Goal: Transaction & Acquisition: Purchase product/service

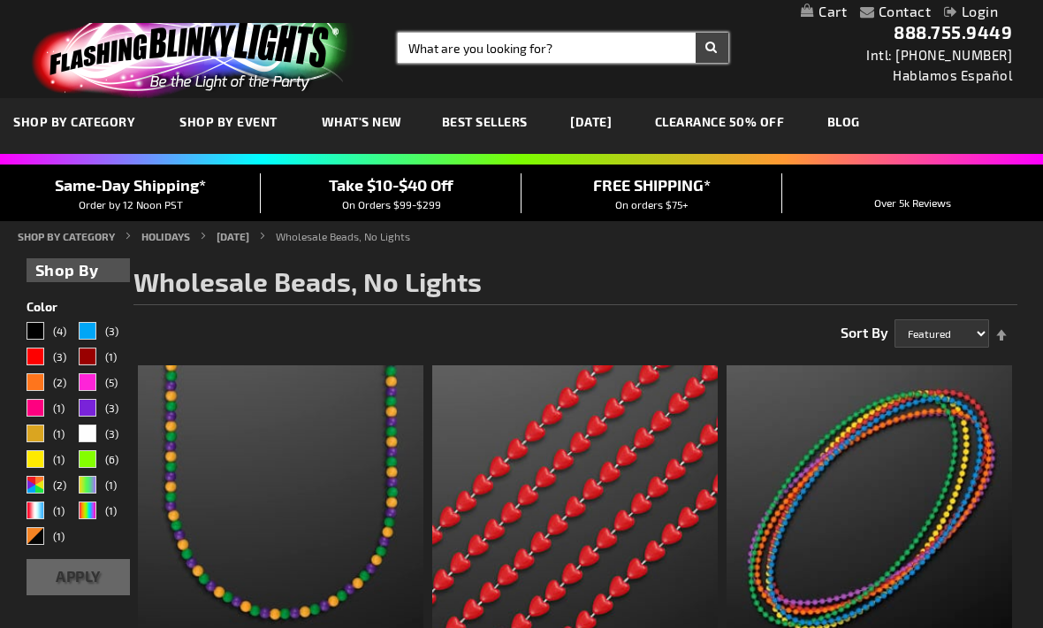
click at [559, 49] on input "Search" at bounding box center [563, 48] width 331 height 30
type input "Pearl beads"
click at [712, 48] on button "Search" at bounding box center [712, 48] width 33 height 30
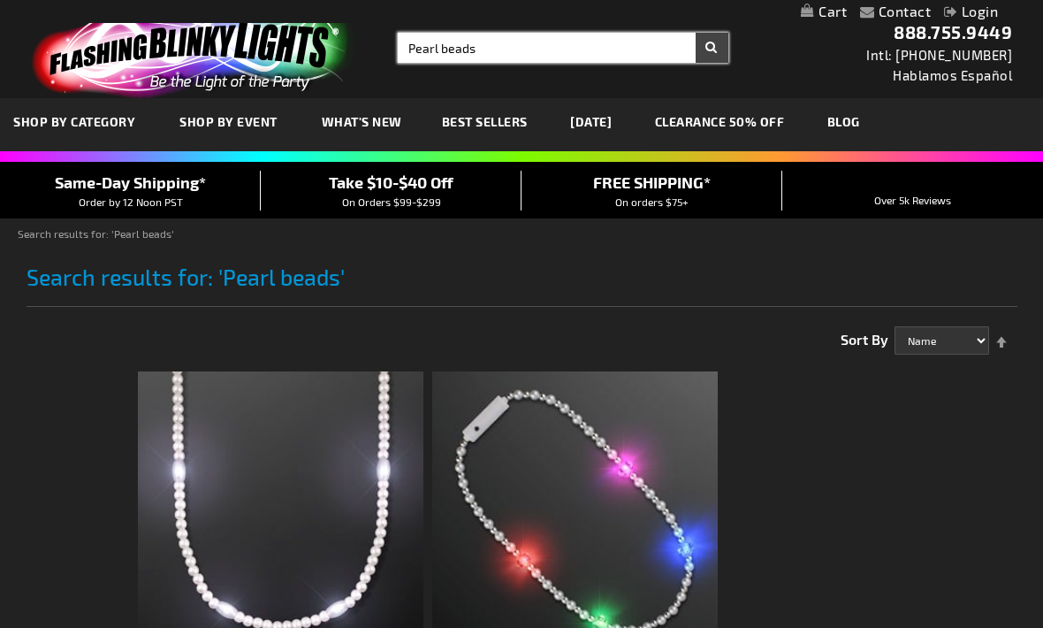
click at [567, 49] on input "Pearl beads" at bounding box center [563, 48] width 331 height 30
type input "P"
type input "Disco"
click at [712, 48] on button "Search" at bounding box center [712, 48] width 33 height 30
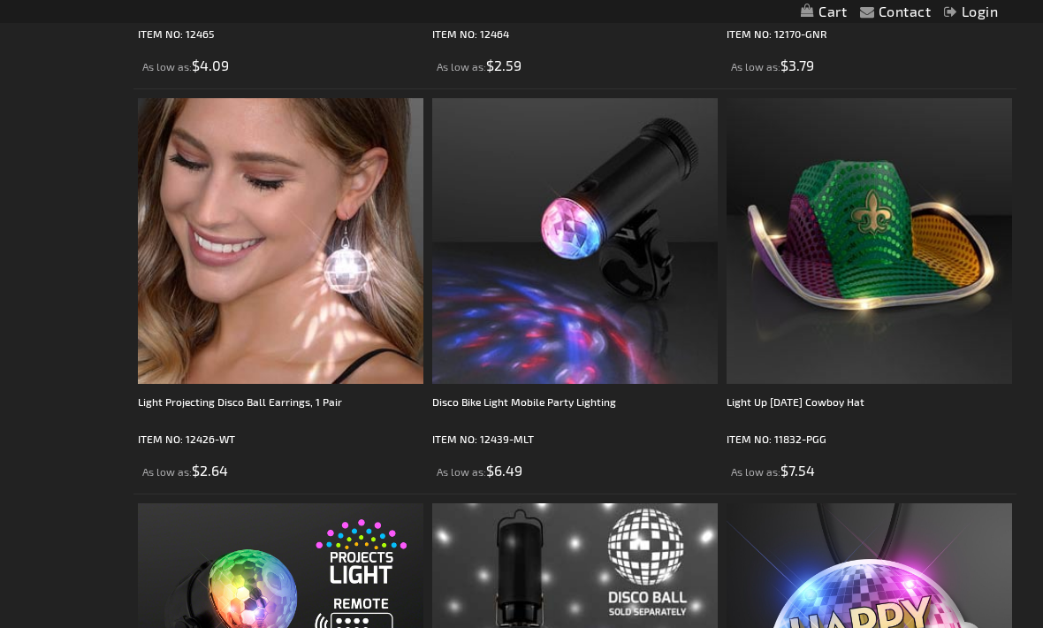
scroll to position [1499, 0]
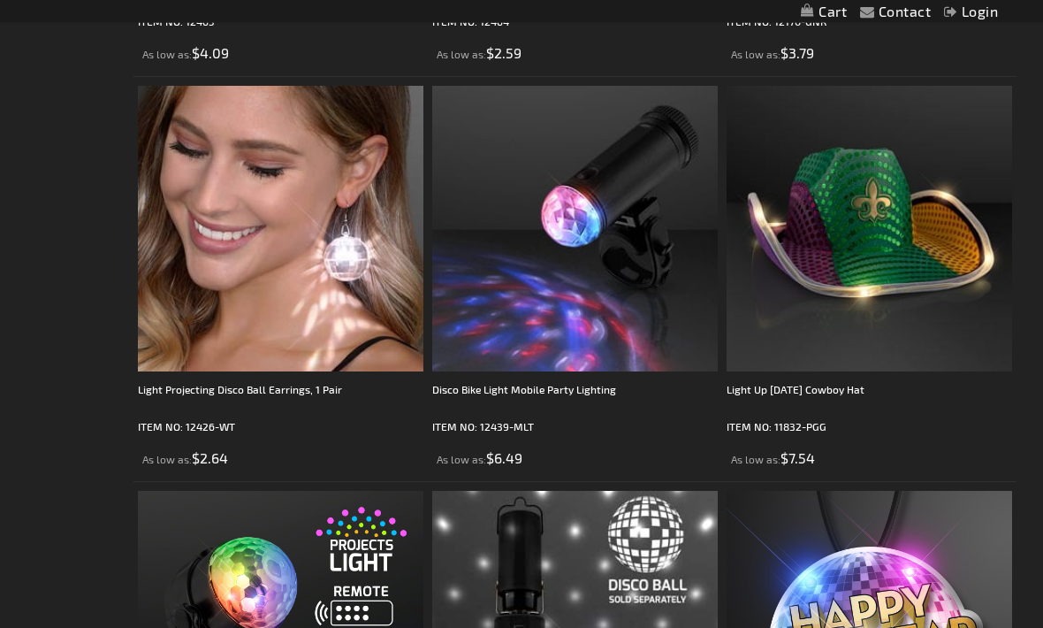
click at [316, 266] on img at bounding box center [280, 229] width 285 height 285
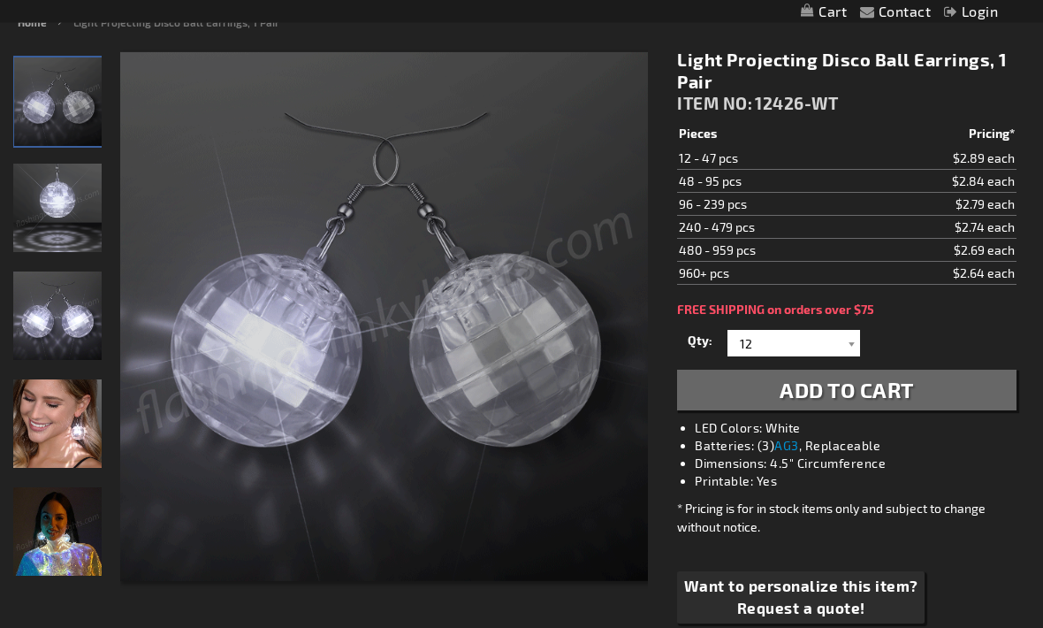
scroll to position [211, 0]
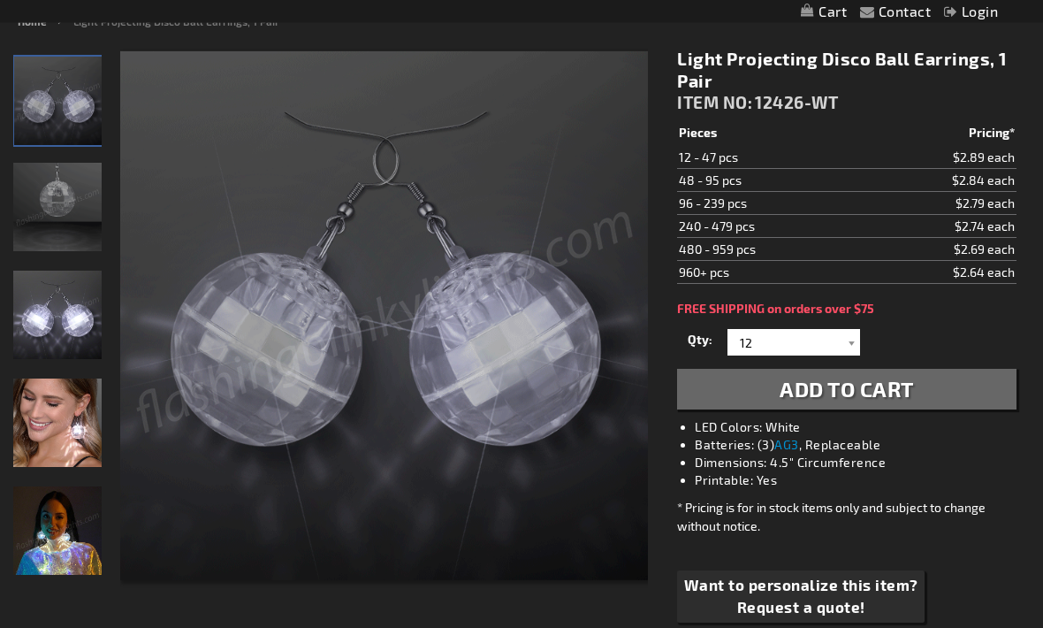
click at [917, 394] on button "Add to Cart" at bounding box center [846, 389] width 339 height 41
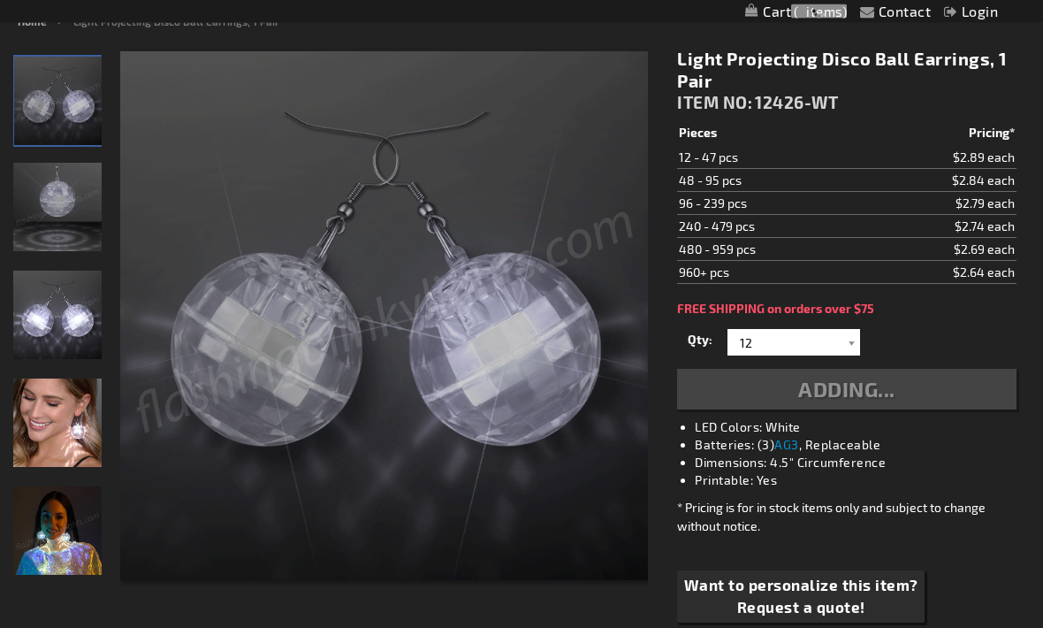
scroll to position [212, 0]
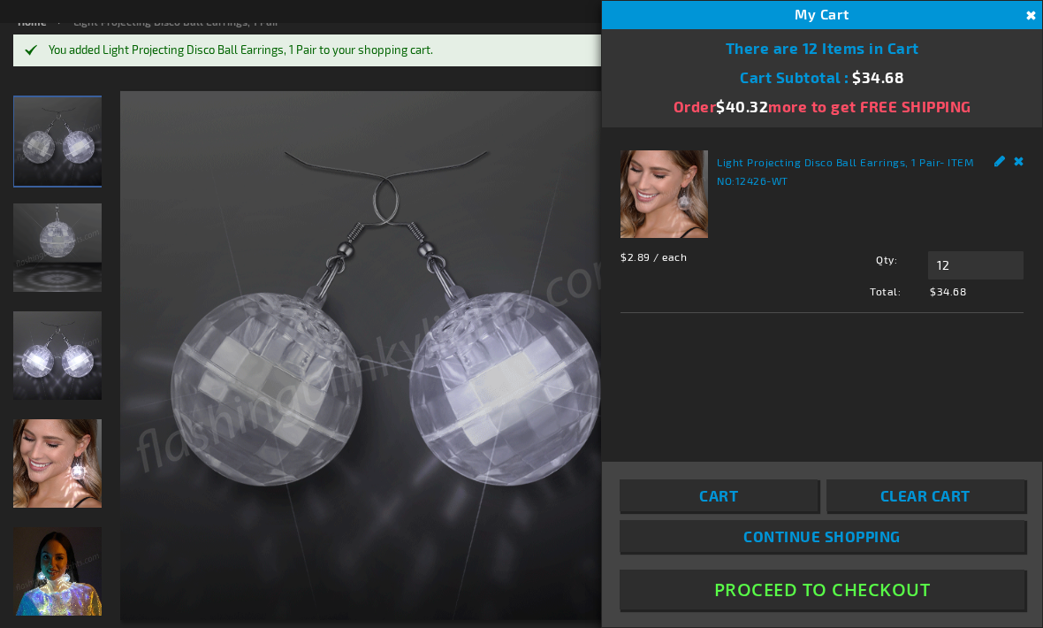
click at [1022, 19] on button "Close" at bounding box center [1028, 15] width 19 height 19
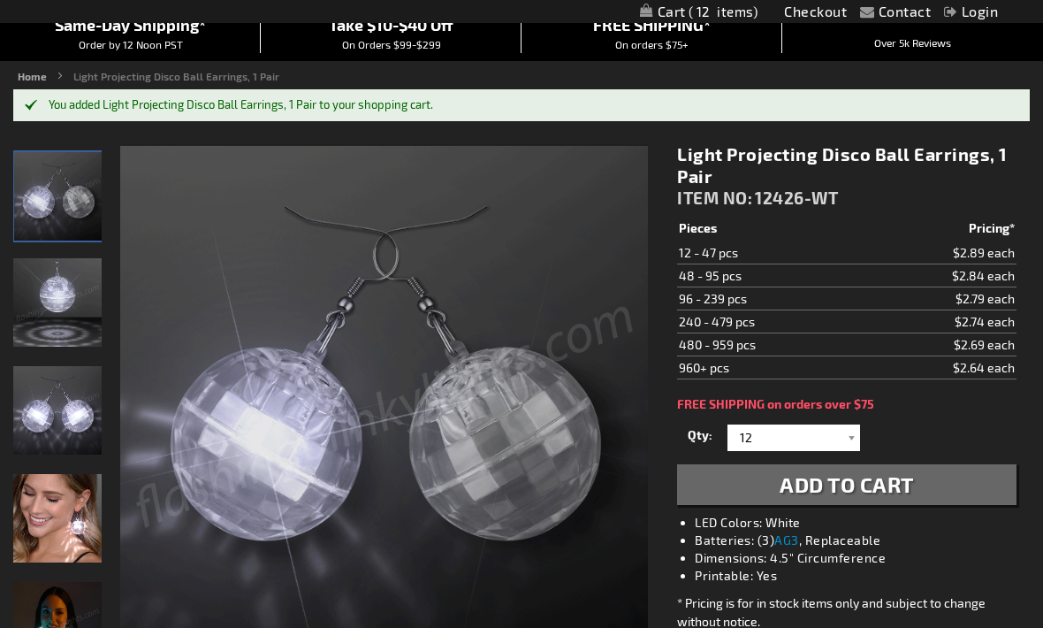
scroll to position [0, 0]
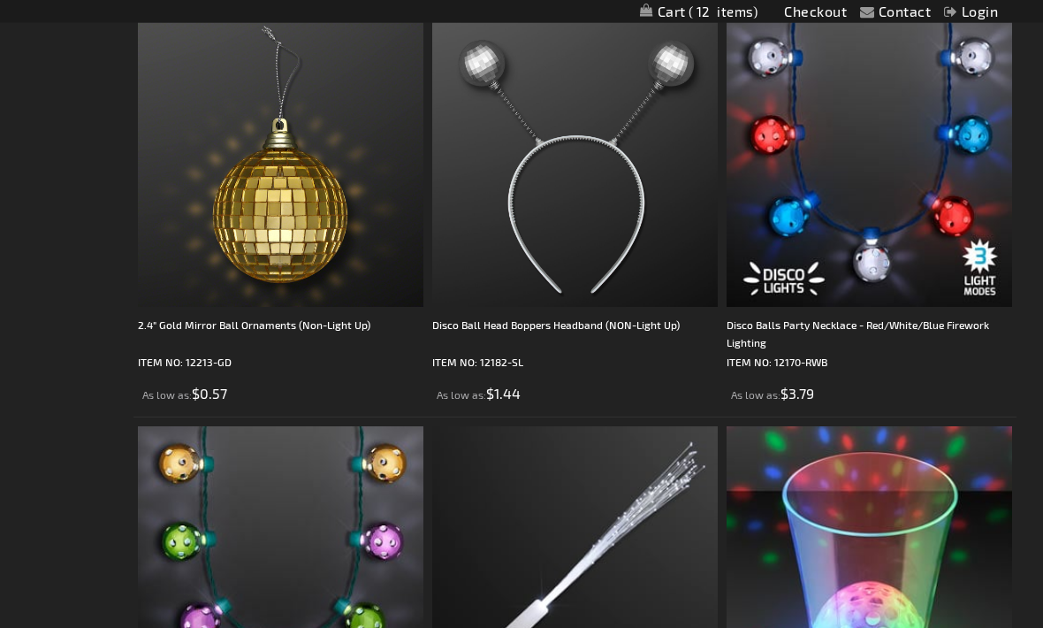
scroll to position [2375, 0]
click at [610, 247] on img at bounding box center [574, 162] width 285 height 285
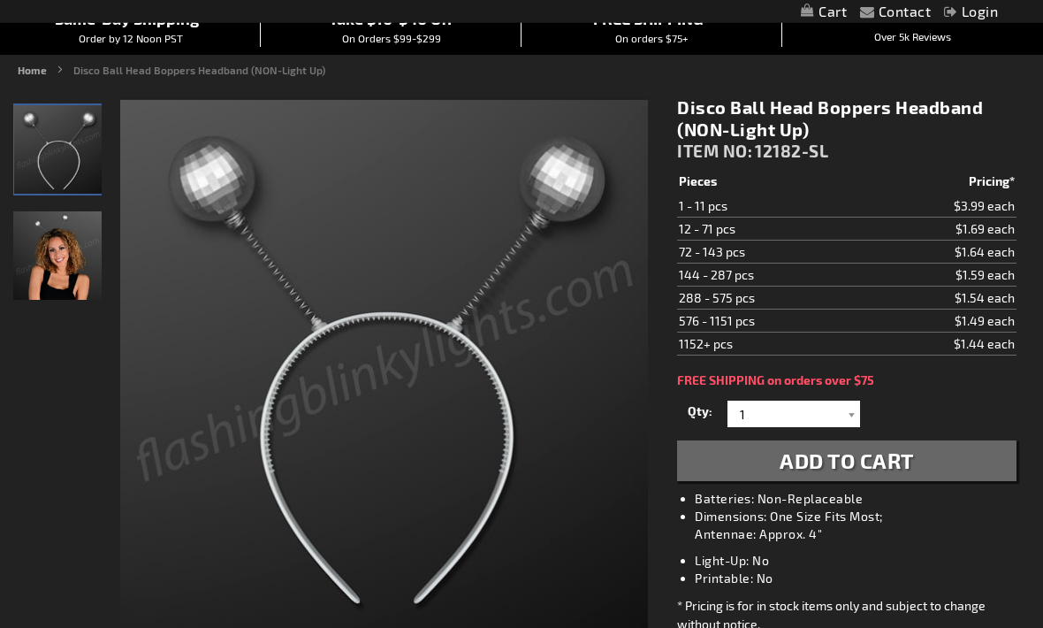
scroll to position [164, 0]
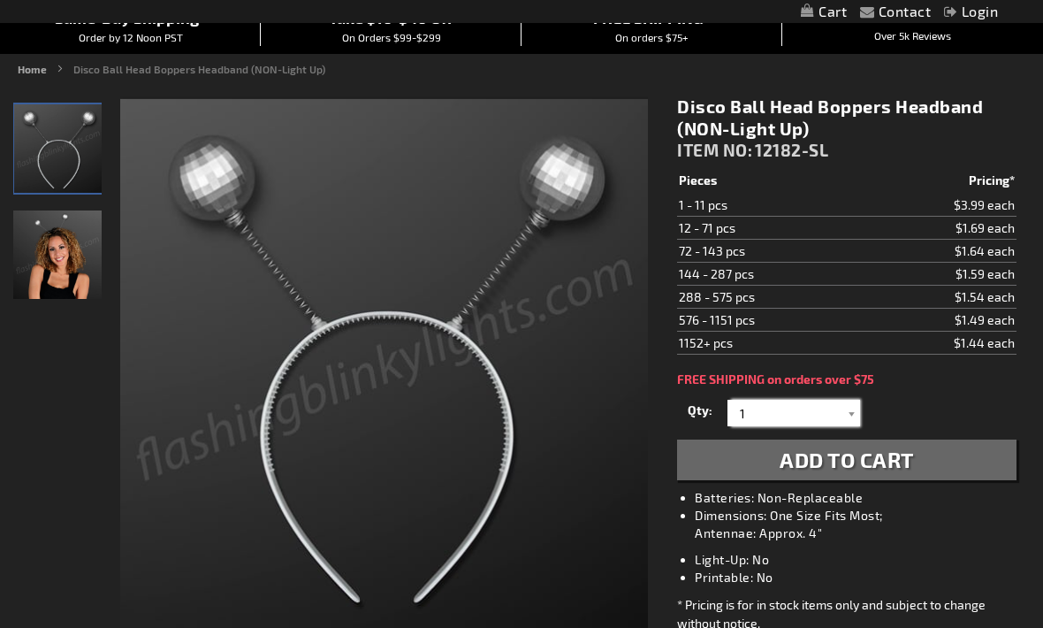
click at [838, 415] on input "1" at bounding box center [796, 413] width 128 height 27
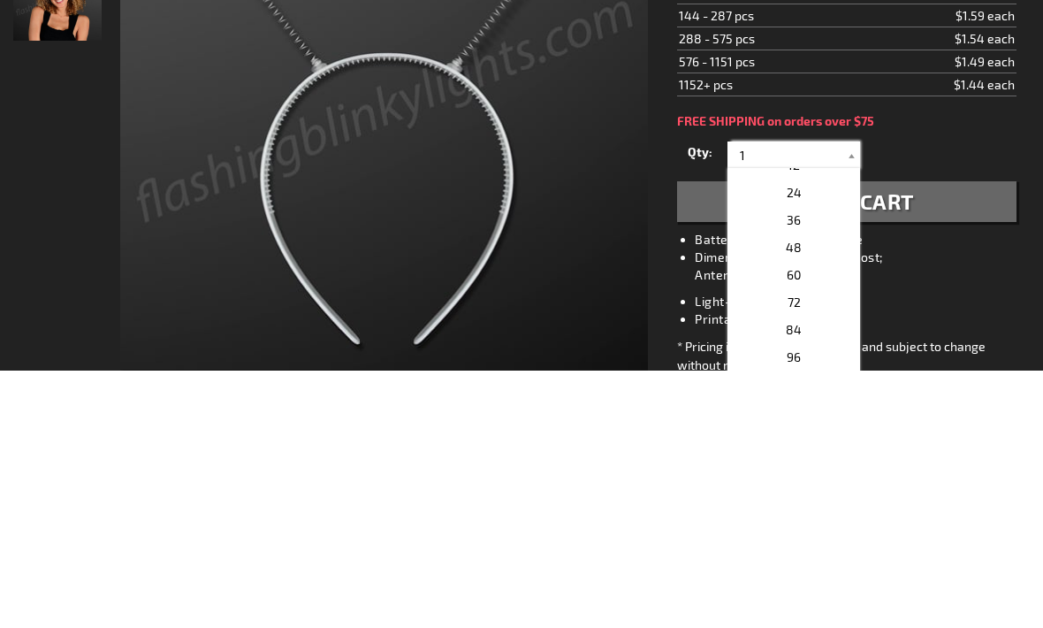
scroll to position [310, 0]
click at [815, 445] on p "24" at bounding box center [793, 458] width 133 height 27
type input "24"
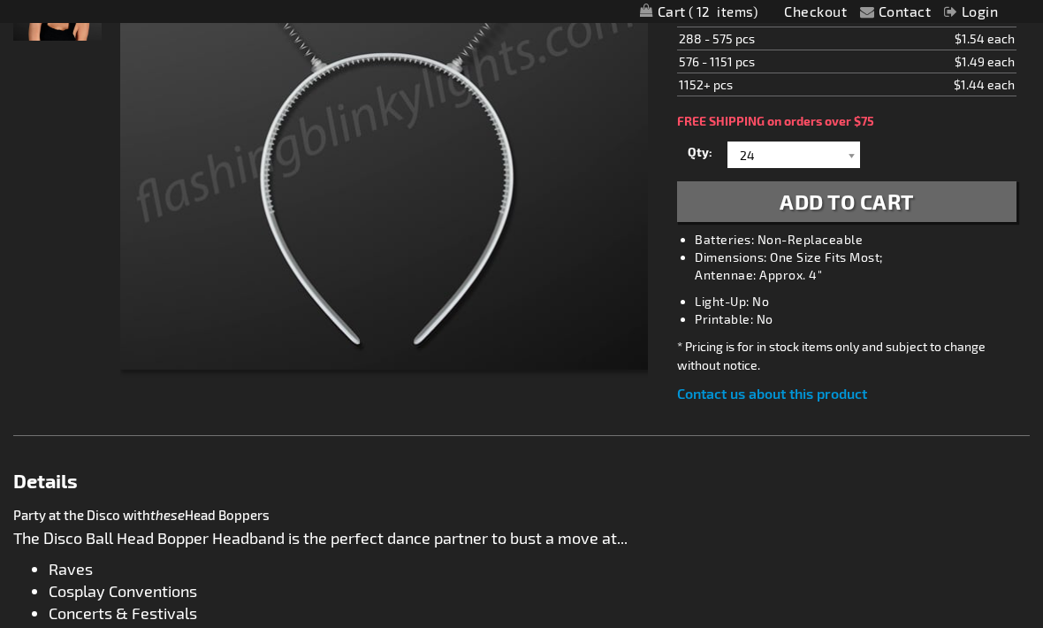
click at [891, 201] on span "Add to Cart" at bounding box center [847, 201] width 134 height 26
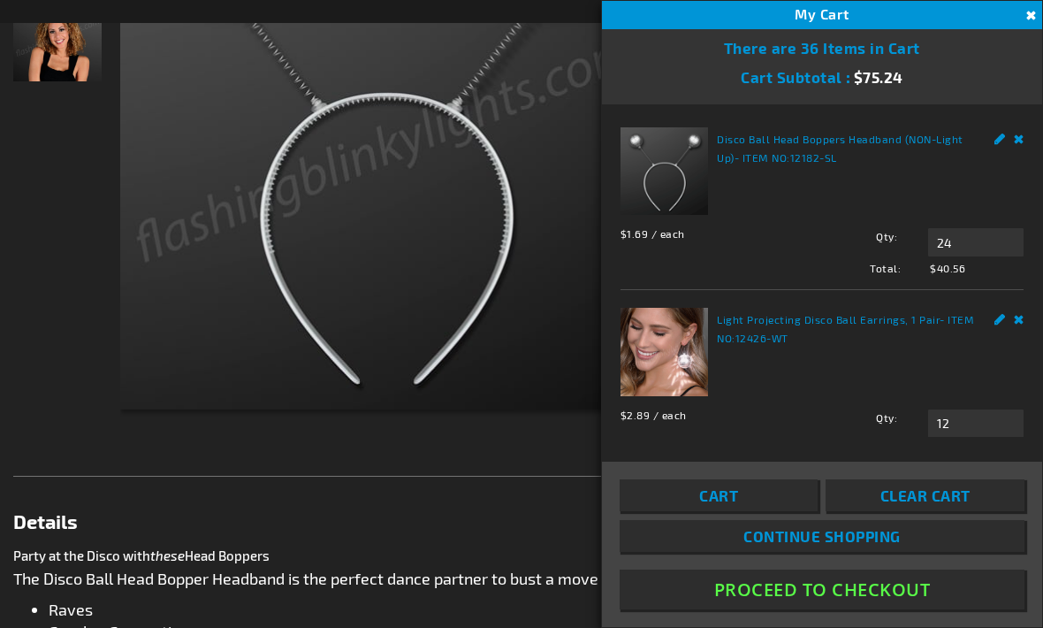
click at [1024, 15] on button "Close" at bounding box center [1028, 15] width 19 height 19
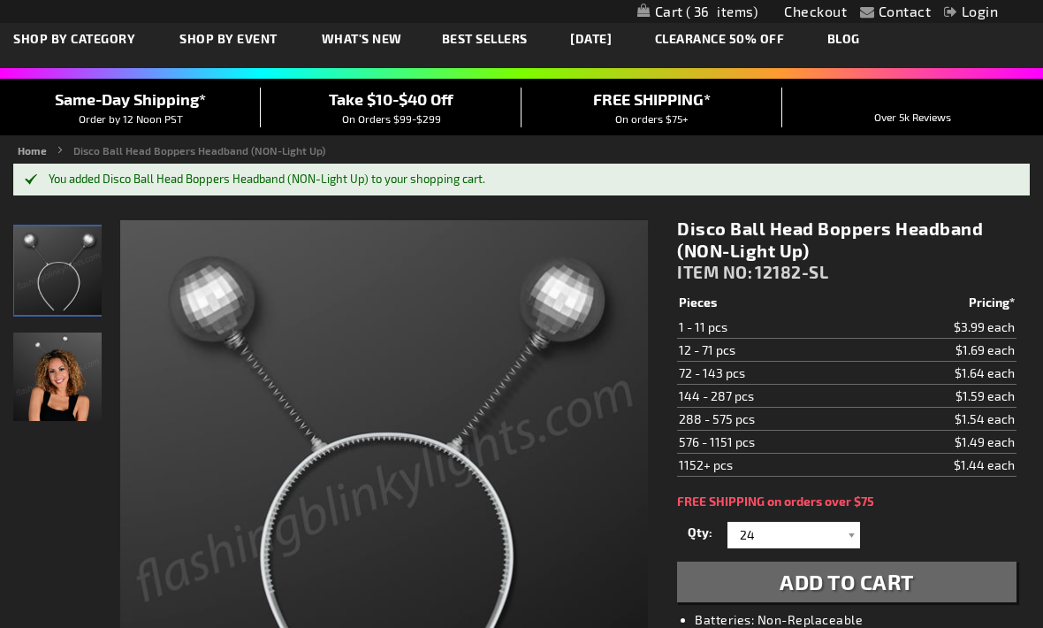
scroll to position [0, 0]
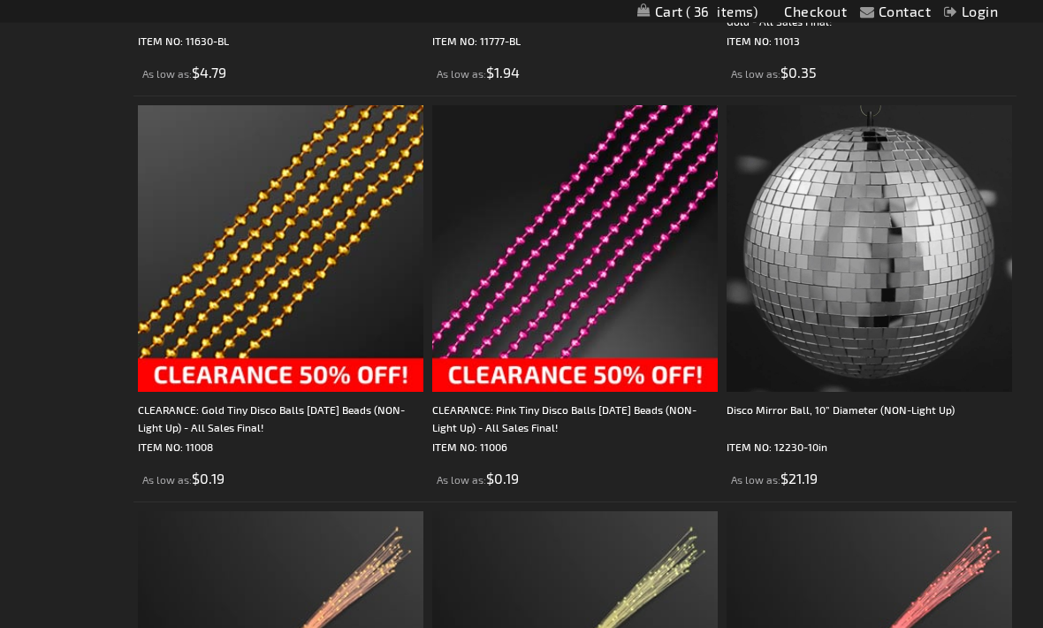
scroll to position [4721, 0]
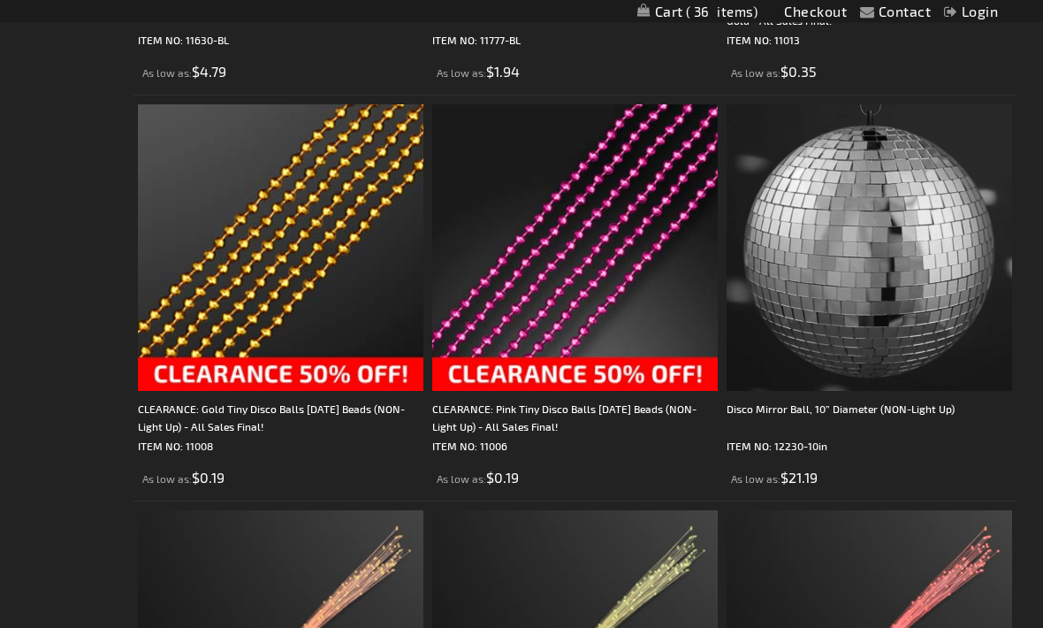
click at [581, 294] on img at bounding box center [574, 247] width 285 height 285
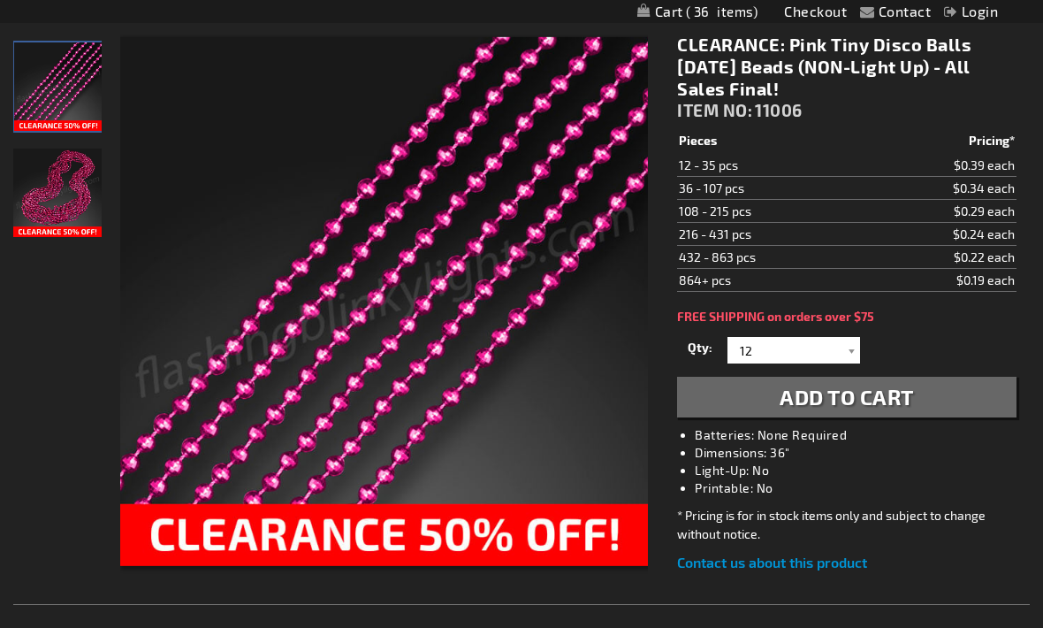
scroll to position [227, 0]
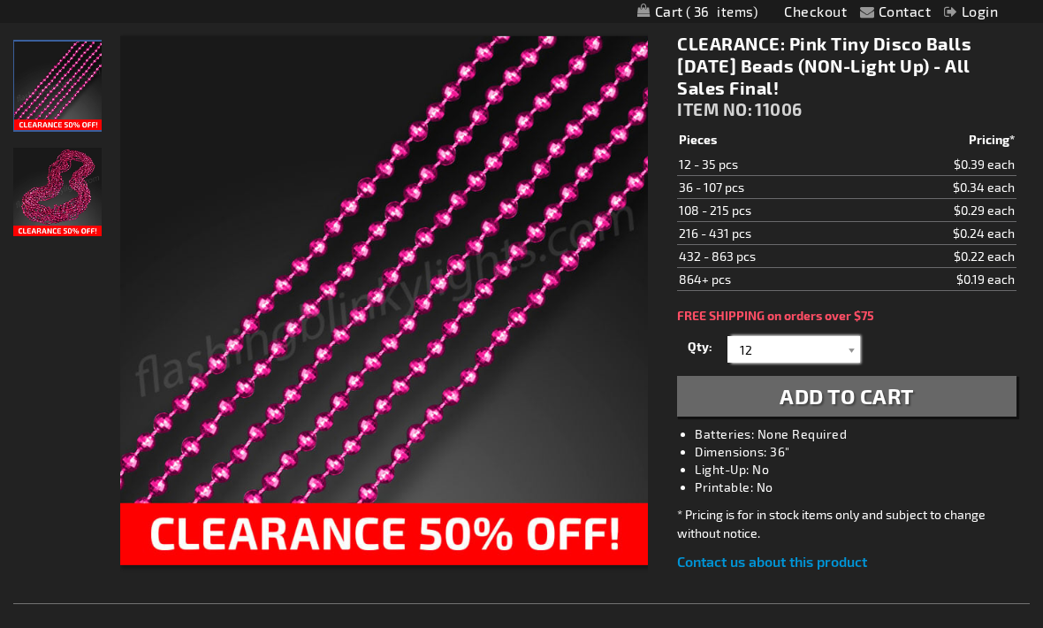
click at [837, 346] on input "12" at bounding box center [796, 349] width 128 height 27
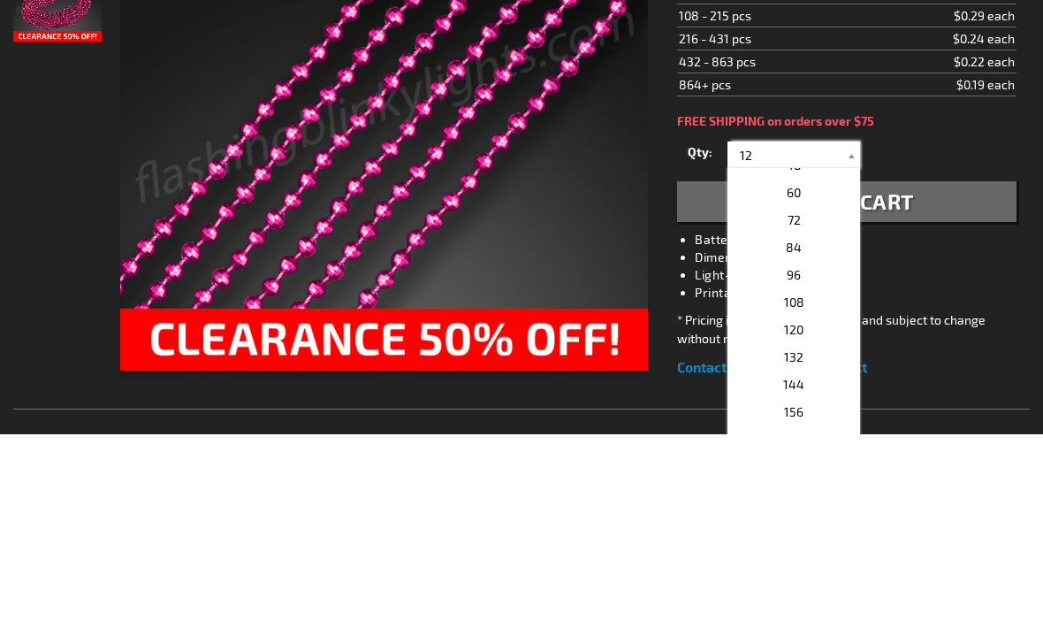
scroll to position [109, 0]
click at [817, 473] on p "108" at bounding box center [793, 486] width 133 height 27
type input "108"
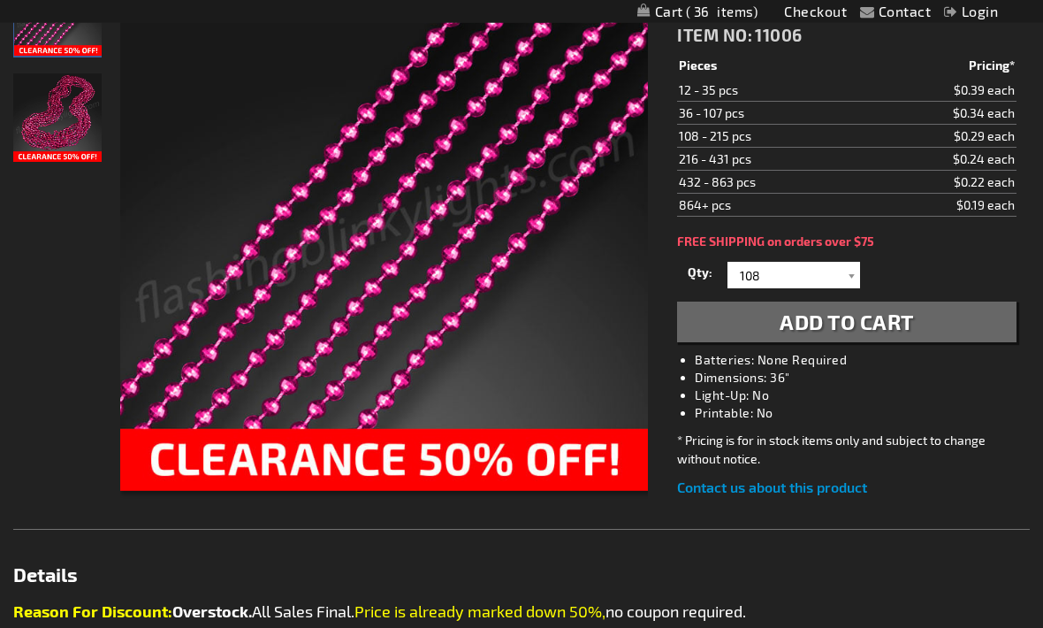
scroll to position [285, 0]
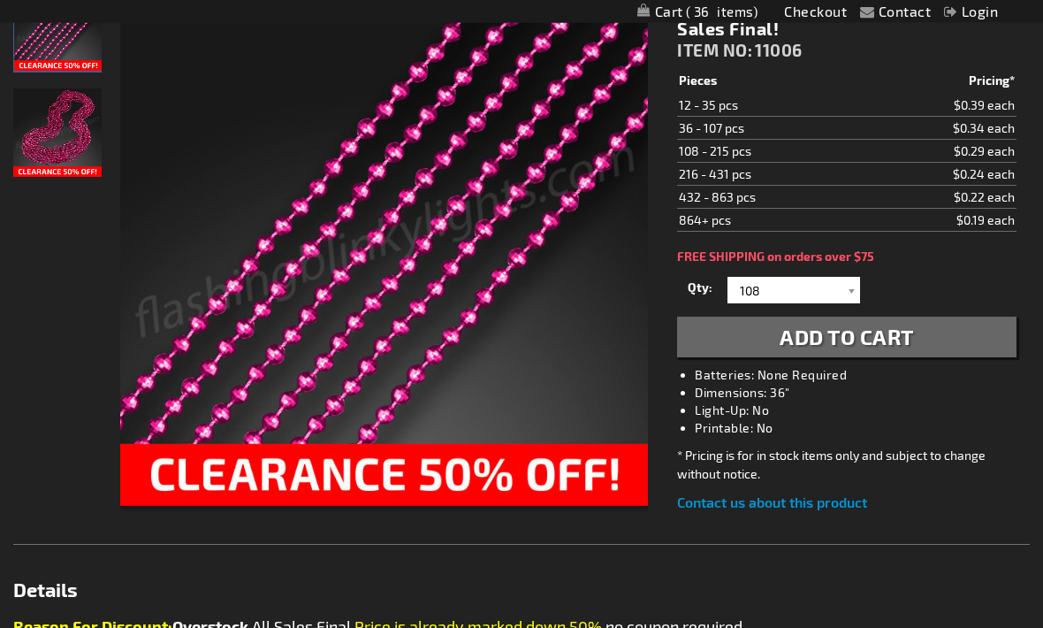
click at [912, 338] on span "Add to Cart" at bounding box center [847, 337] width 134 height 26
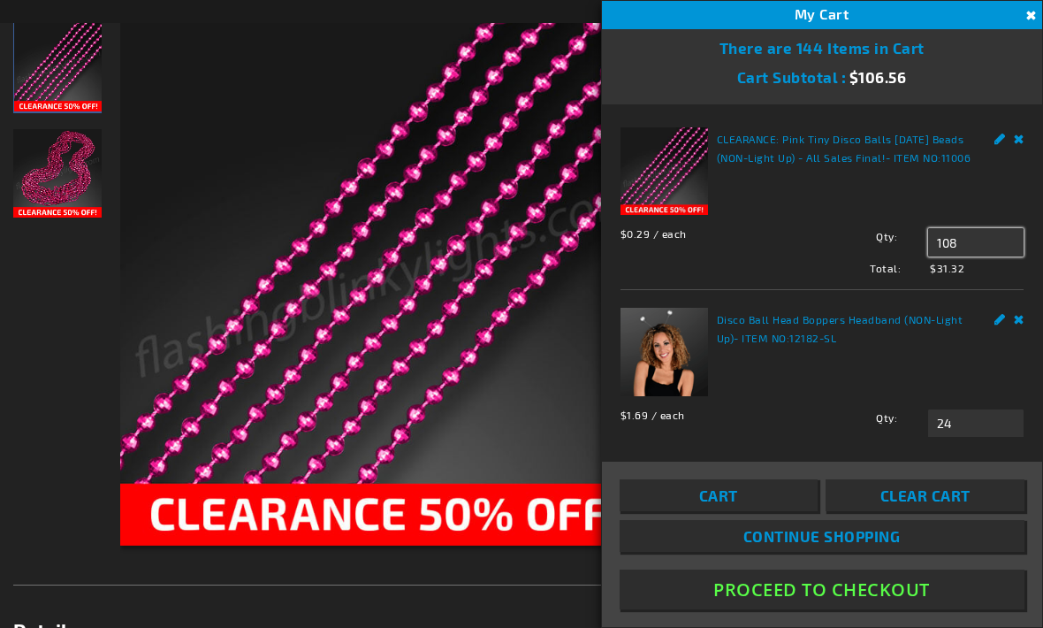
click at [993, 240] on input "108" at bounding box center [975, 242] width 95 height 28
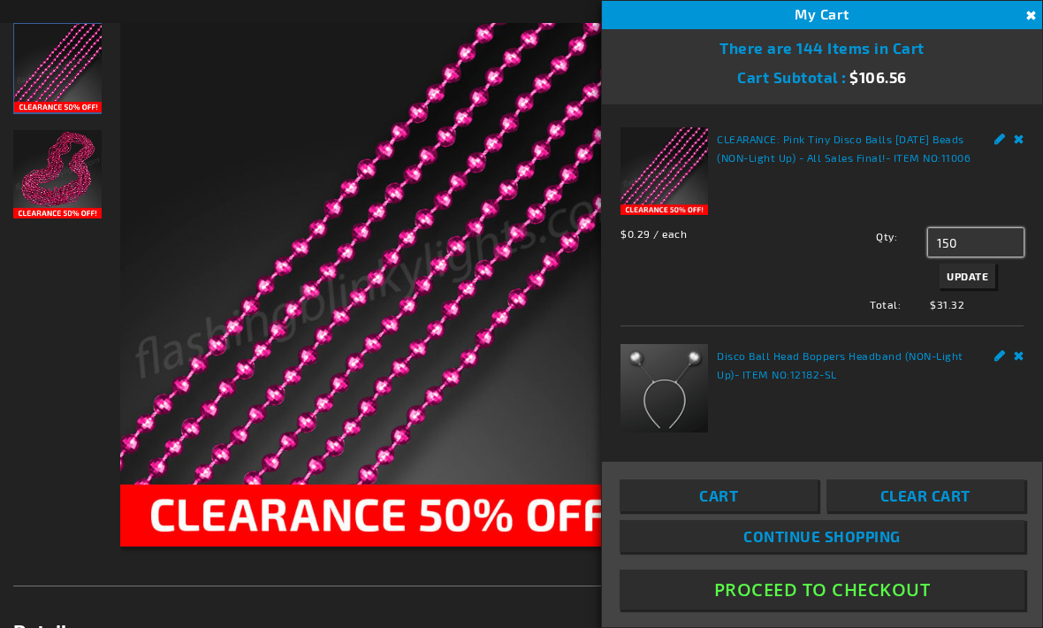
type input "150"
click at [981, 271] on span "Update" at bounding box center [968, 276] width 42 height 12
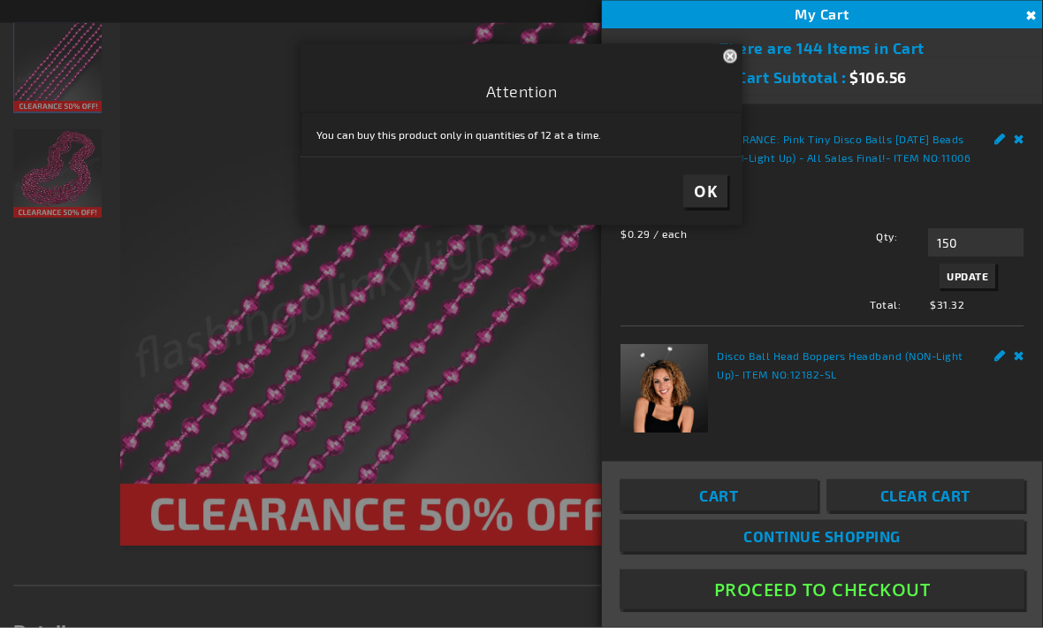
scroll to position [286, 0]
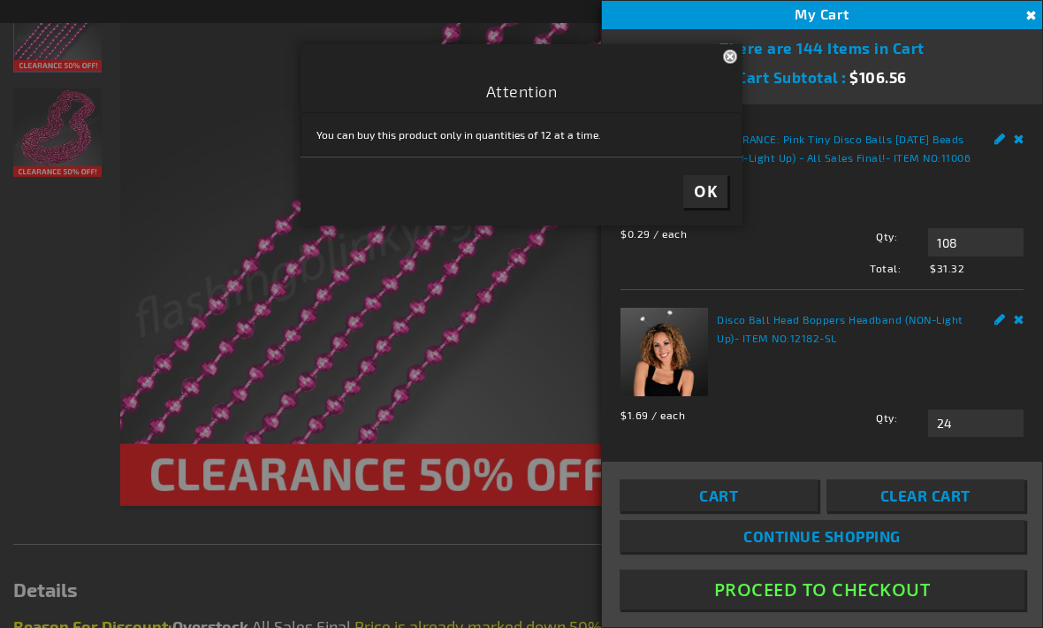
click at [705, 192] on span "OK" at bounding box center [705, 191] width 23 height 20
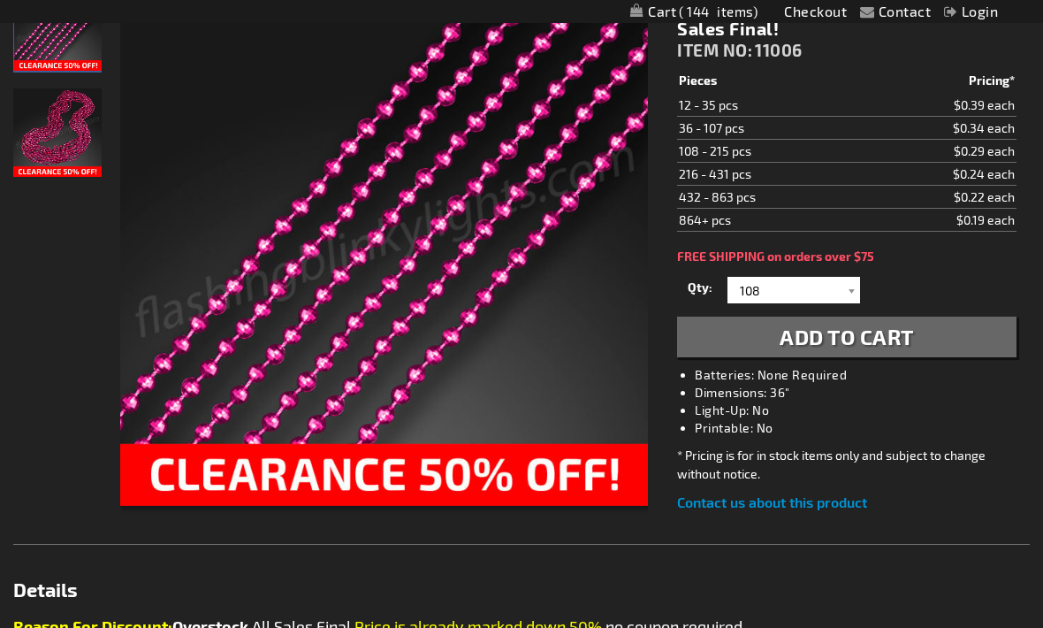
click at [849, 291] on div at bounding box center [851, 290] width 18 height 27
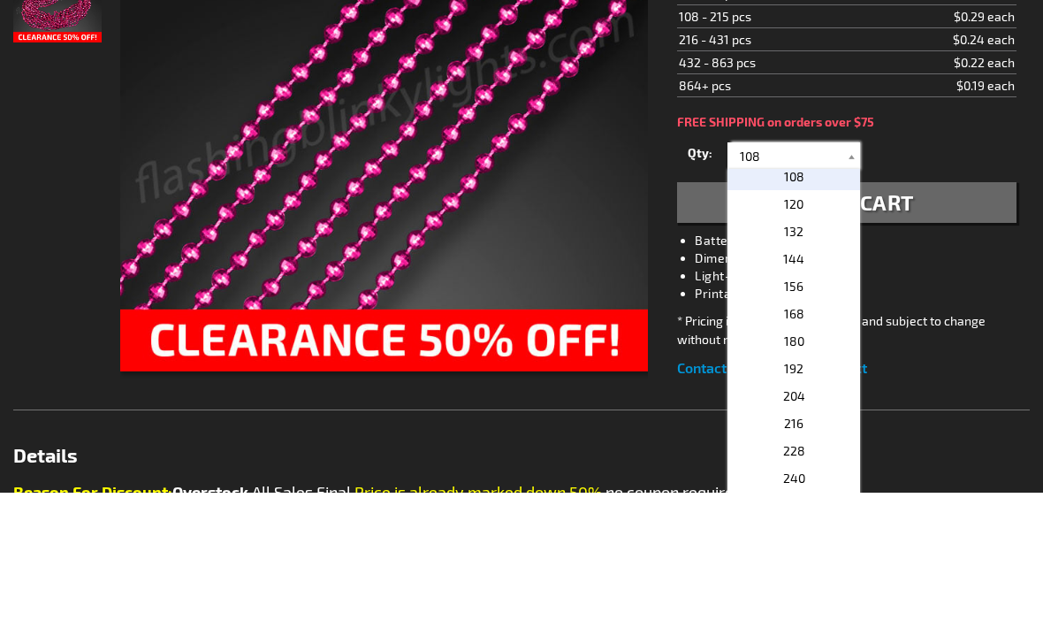
scroll to position [227, 0]
click at [833, 351] on p "132" at bounding box center [793, 364] width 133 height 27
type input "132"
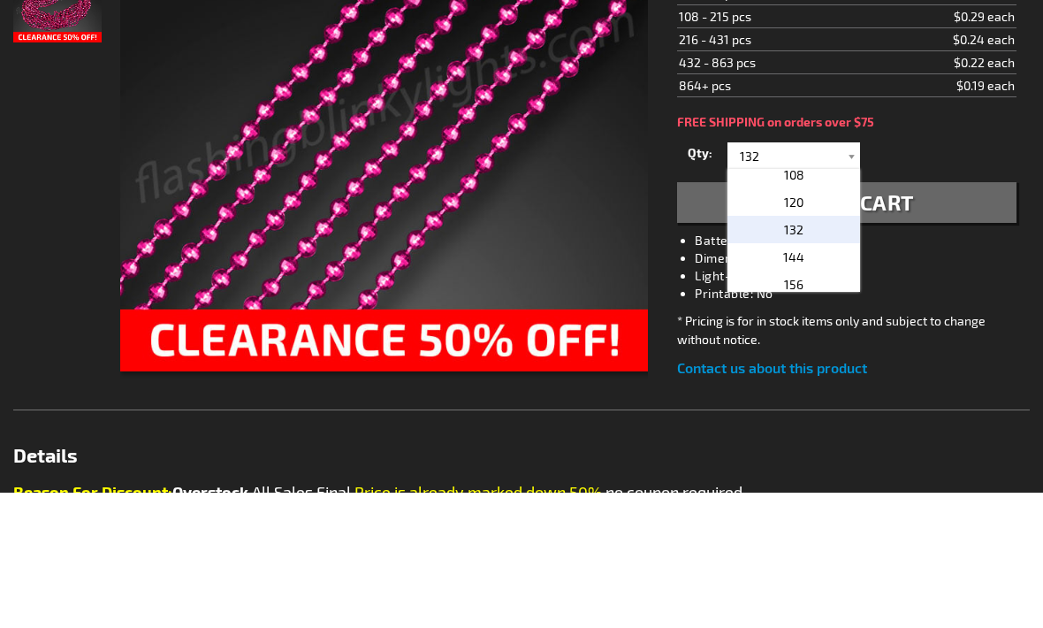
scroll to position [422, 0]
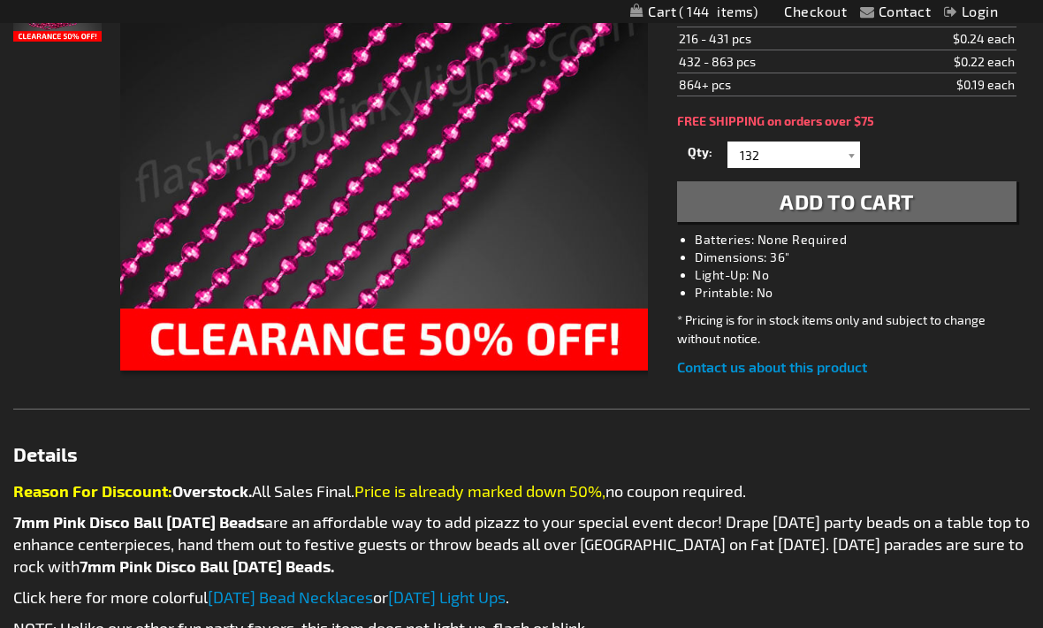
click at [934, 206] on button "Add to Cart" at bounding box center [846, 201] width 339 height 41
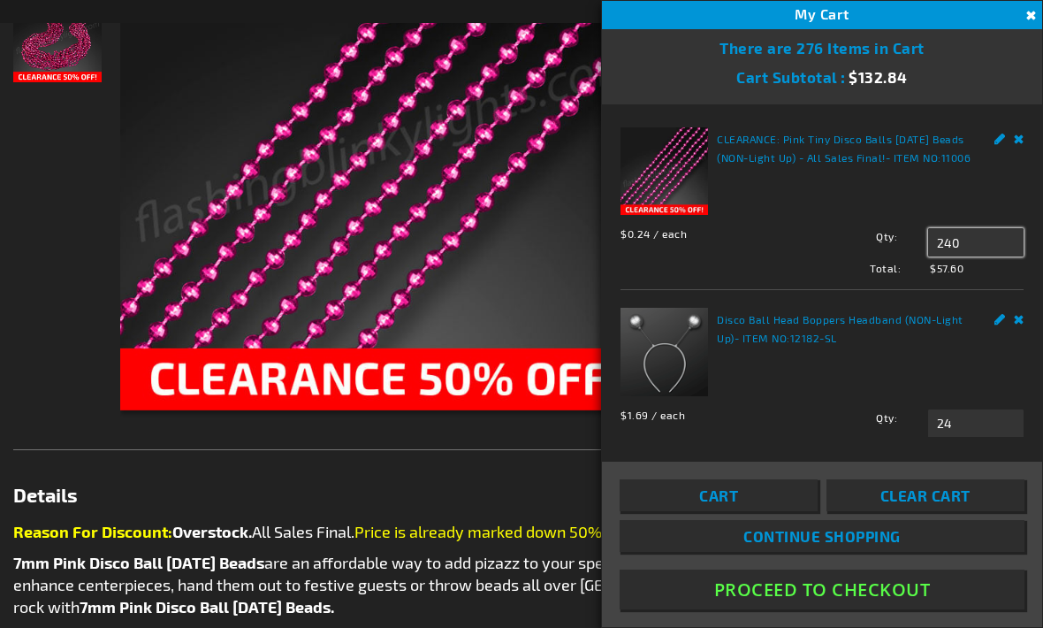
click at [972, 254] on input "240" at bounding box center [975, 242] width 95 height 28
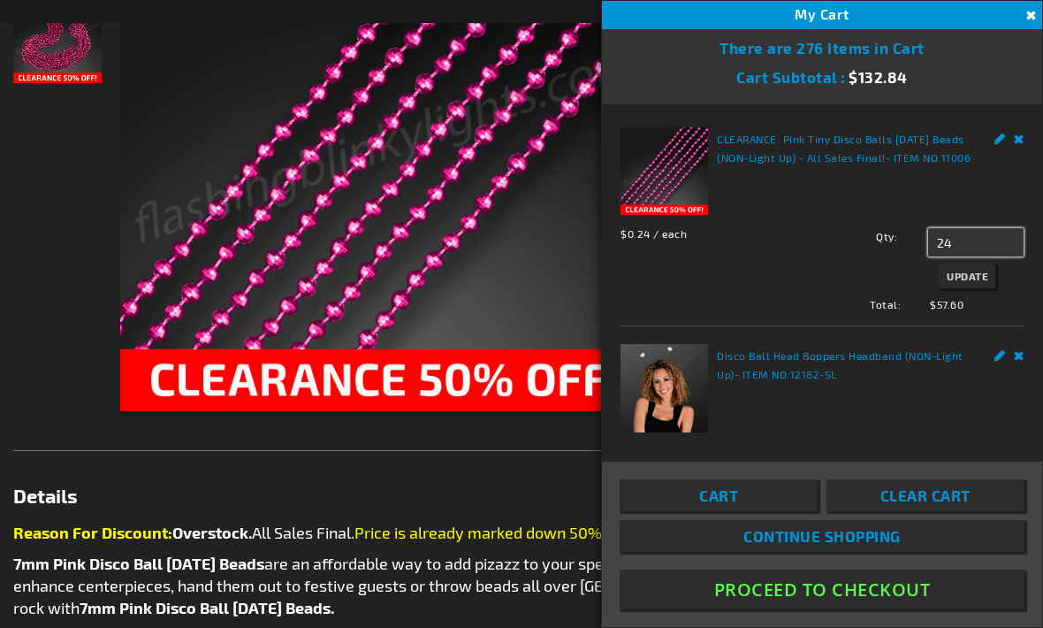
type input "2"
type input "132"
click at [981, 276] on span "Update" at bounding box center [968, 276] width 42 height 12
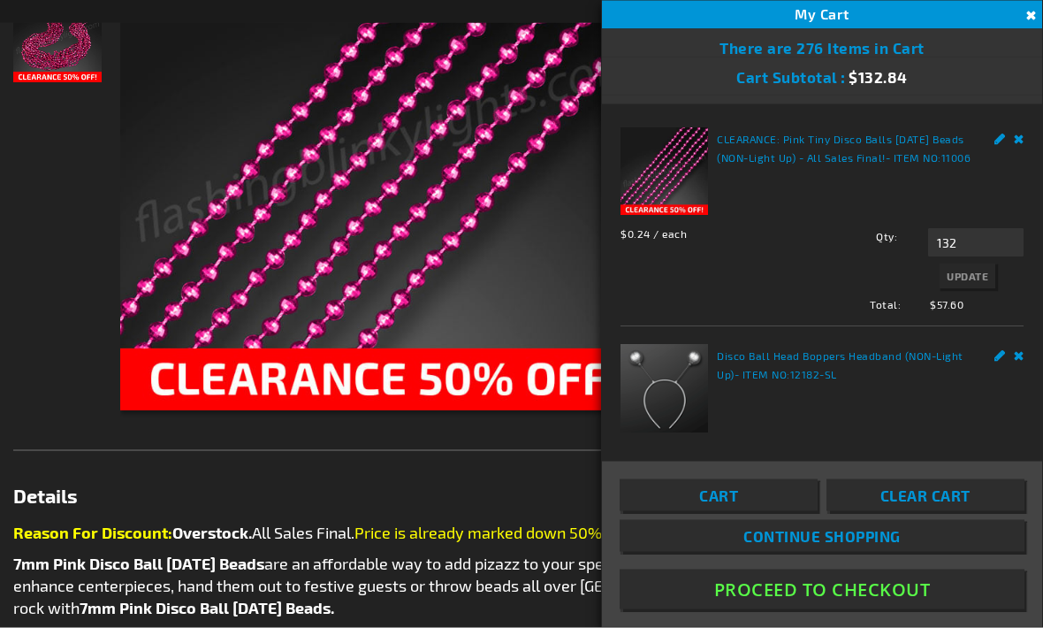
scroll to position [422, 0]
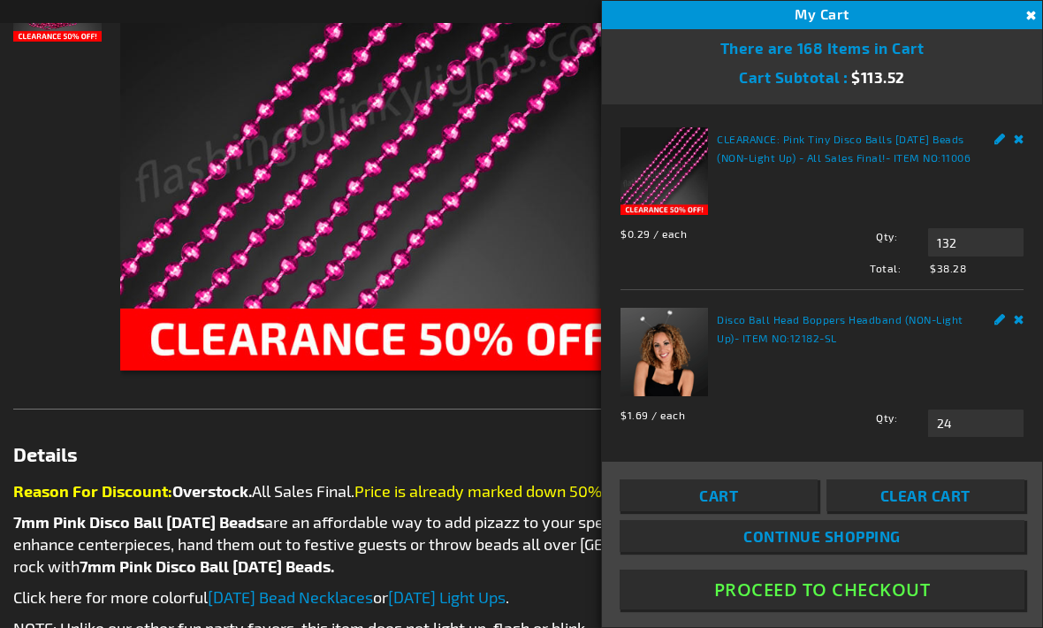
click at [1021, 13] on button "Close" at bounding box center [1028, 15] width 19 height 19
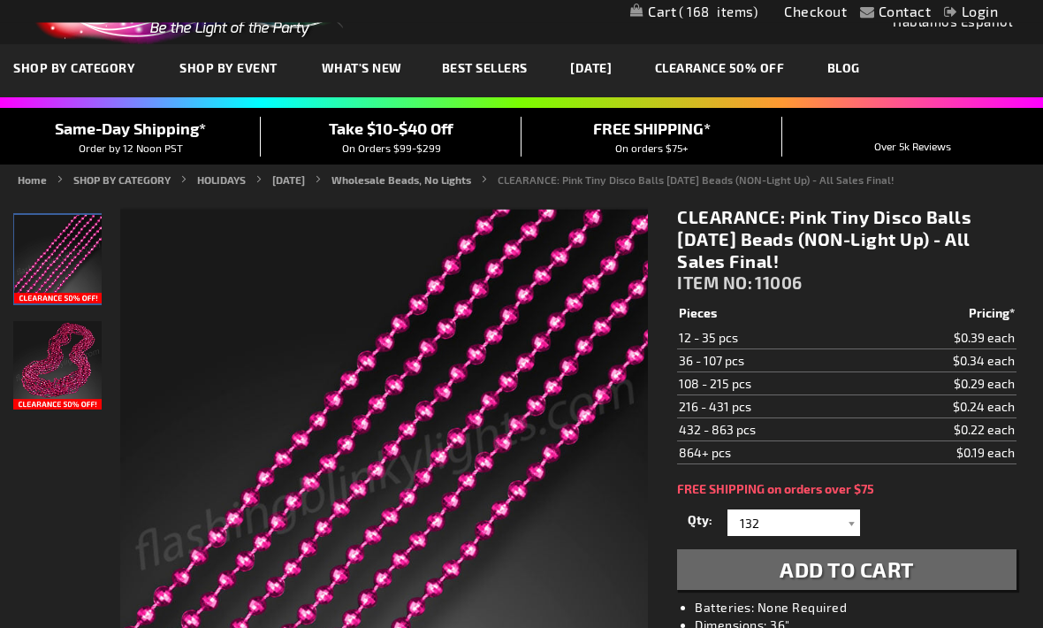
scroll to position [0, 0]
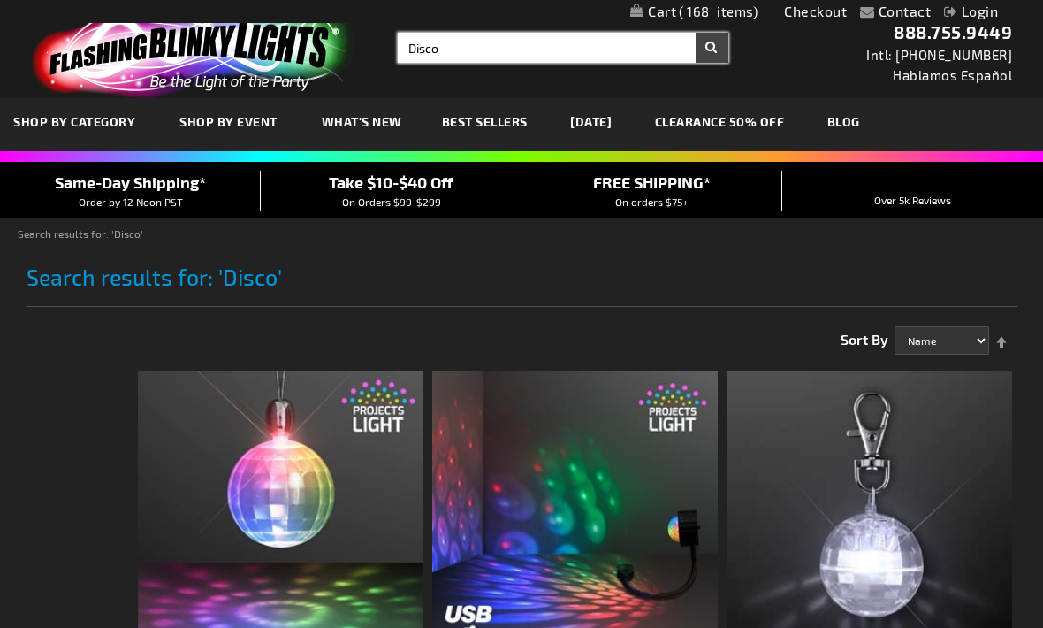
click at [563, 44] on input "Disco" at bounding box center [563, 48] width 331 height 30
type input "D"
type input "Pearl"
click at [712, 48] on button "Search" at bounding box center [712, 48] width 33 height 30
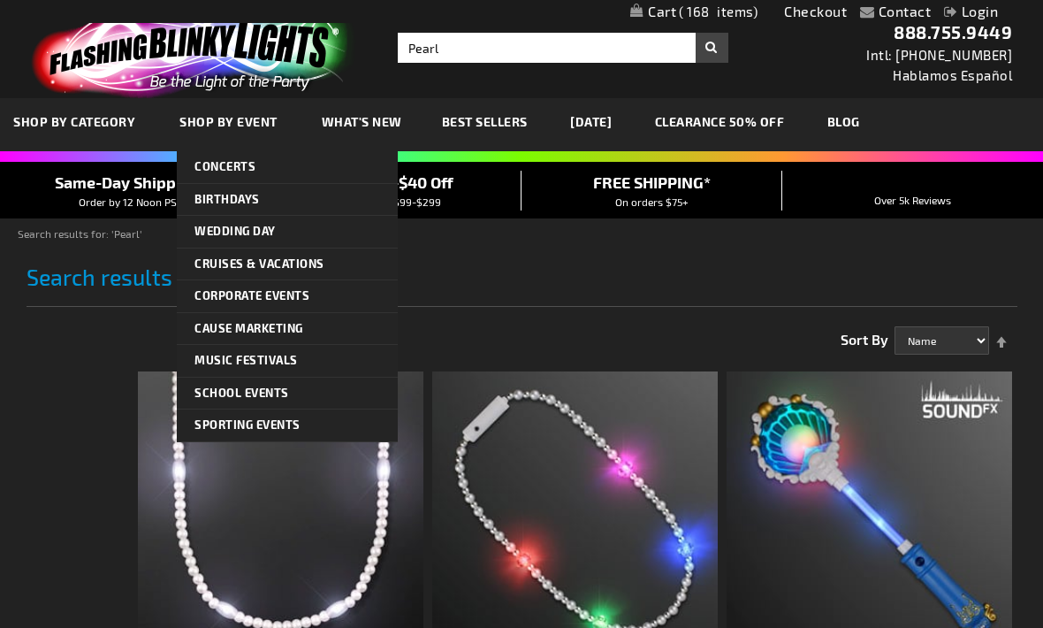
scroll to position [2, 0]
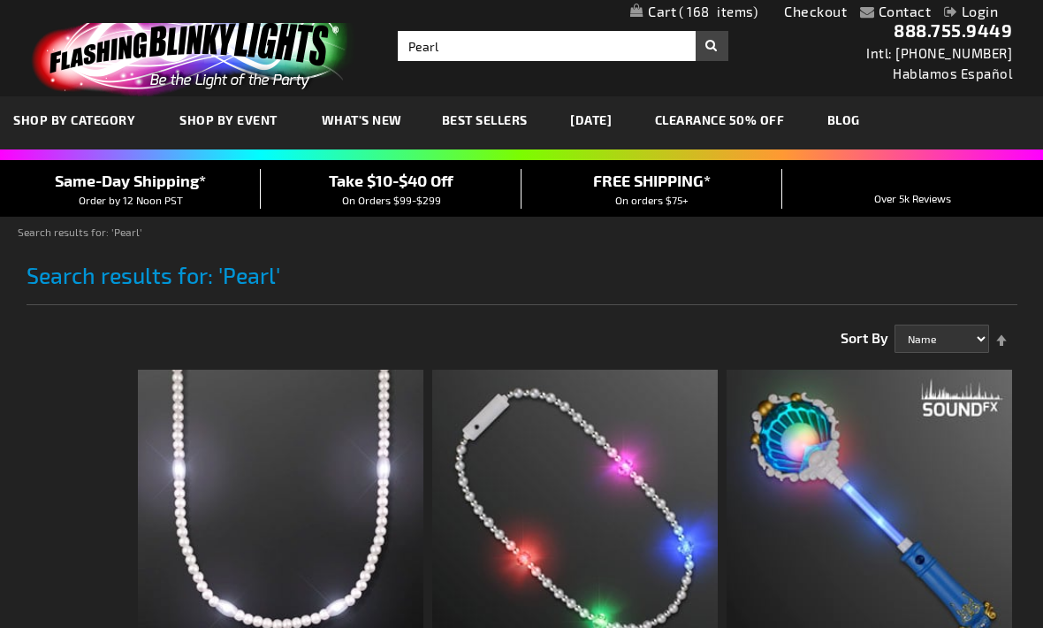
click at [365, 123] on span "What's New" at bounding box center [362, 119] width 80 height 15
click at [360, 126] on span "What's New" at bounding box center [362, 119] width 80 height 15
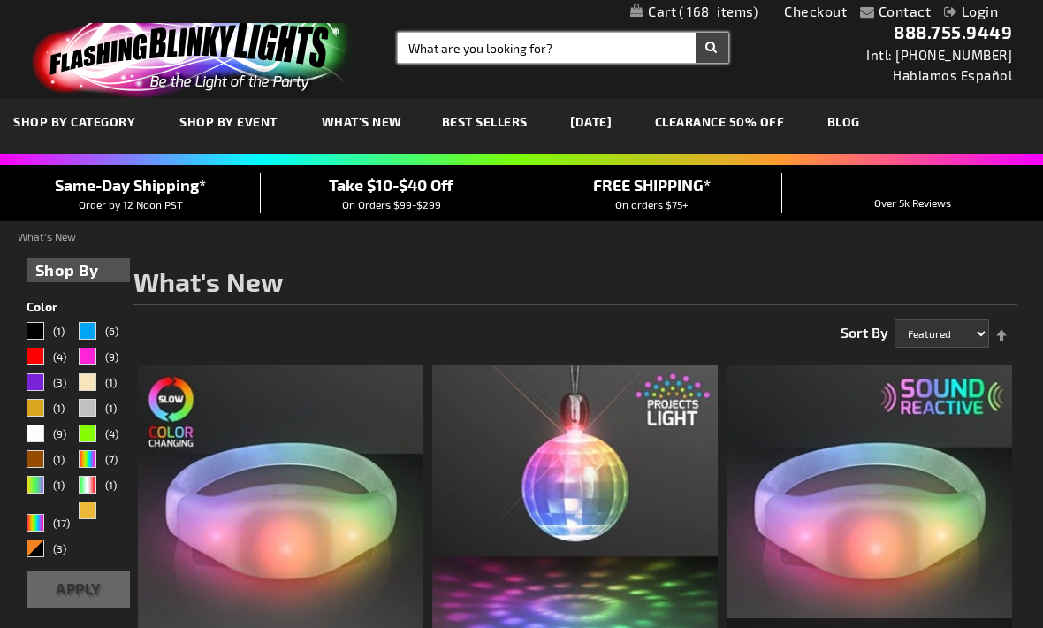
click at [491, 59] on input "Search" at bounding box center [563, 48] width 331 height 30
type input "Hat"
click at [712, 48] on button "Search" at bounding box center [712, 48] width 33 height 30
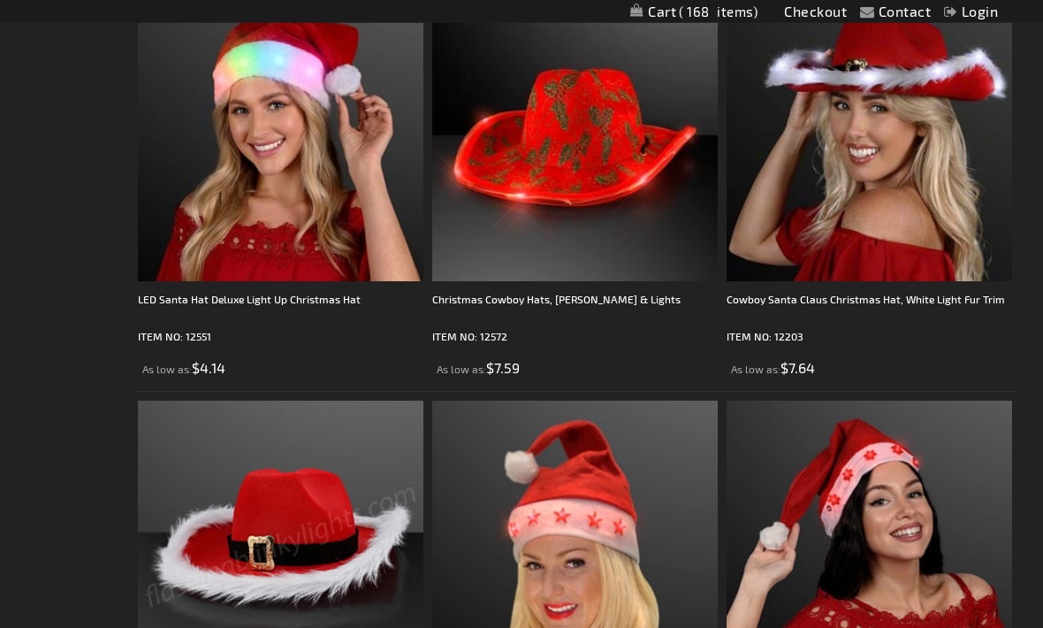
scroll to position [6852, 0]
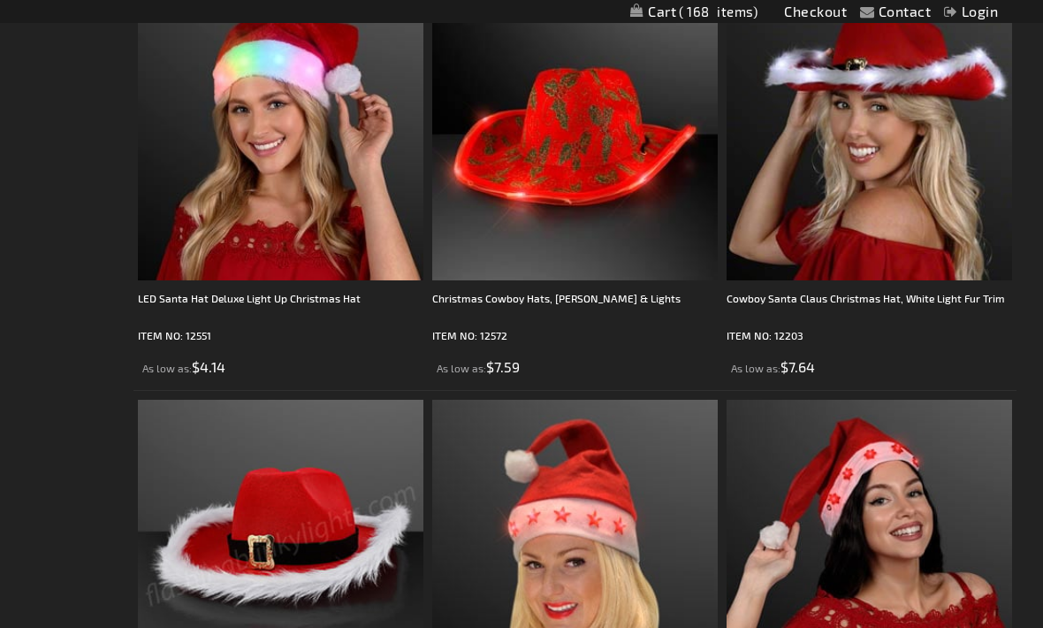
click at [820, 324] on div "Cowboy Santa Claus Christmas Hat, White Light Fur Trim" at bounding box center [869, 306] width 285 height 35
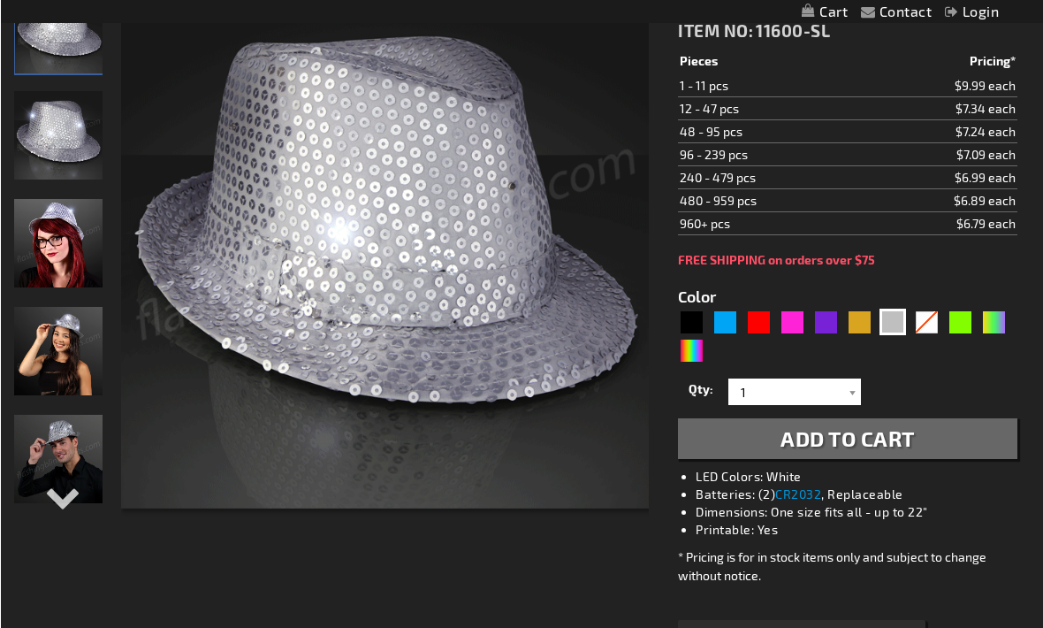
scroll to position [285, 0]
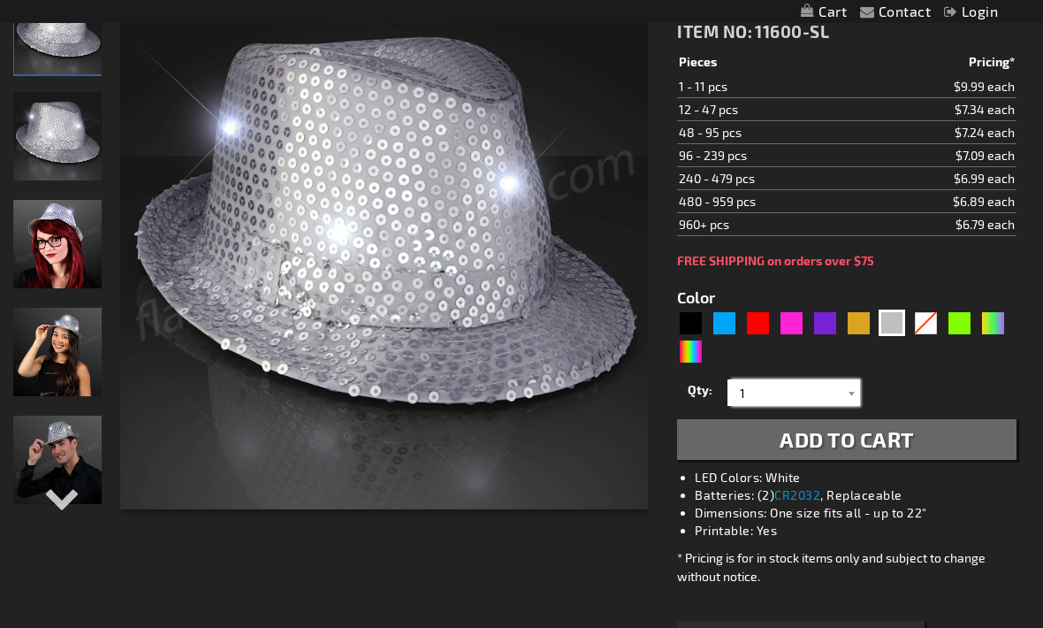
click at [838, 384] on input "1" at bounding box center [796, 392] width 128 height 27
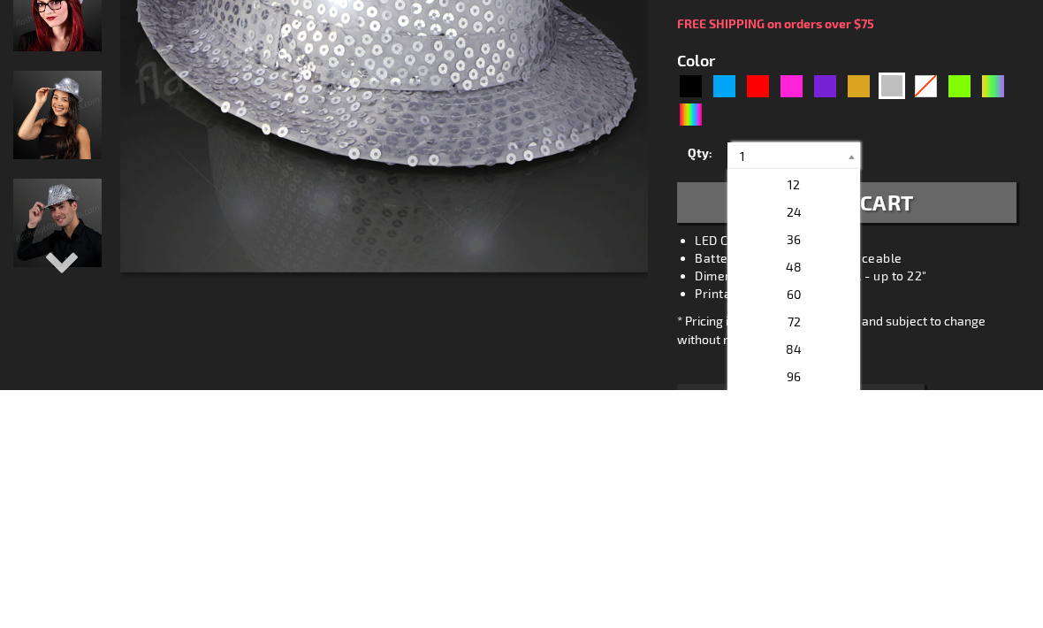
scroll to position [303, 0]
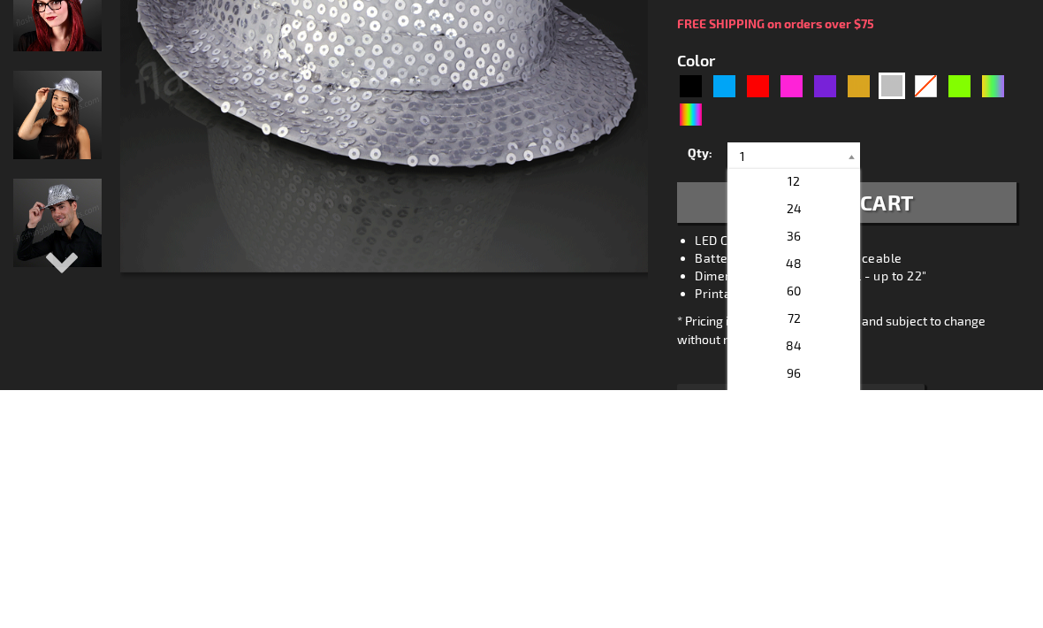
click at [821, 405] on p "12" at bounding box center [793, 418] width 133 height 27
type input "12"
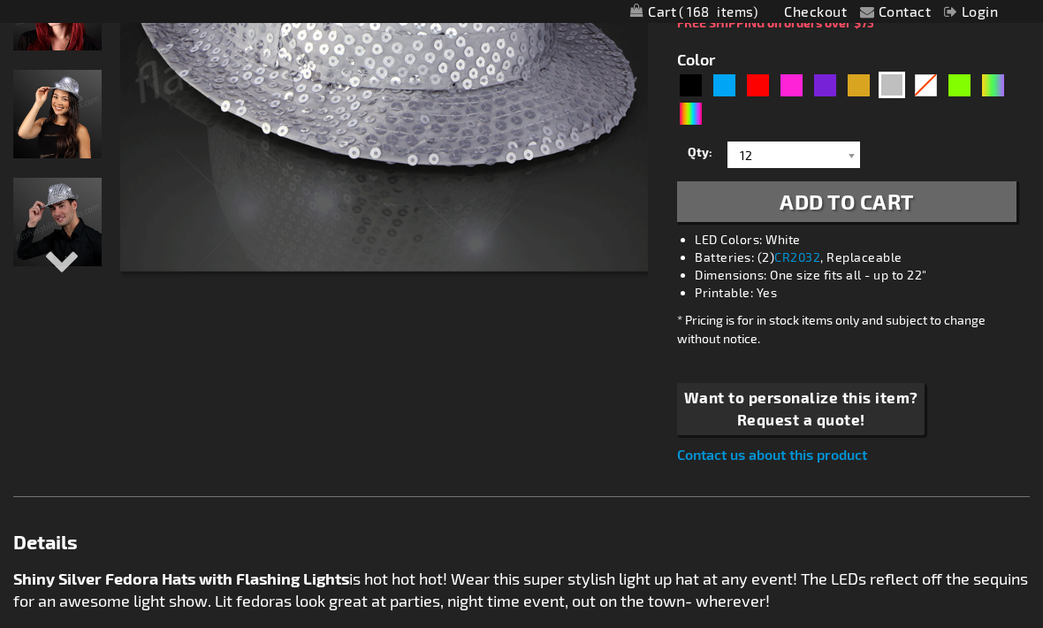
click at [910, 209] on span "Add to Cart" at bounding box center [847, 201] width 134 height 26
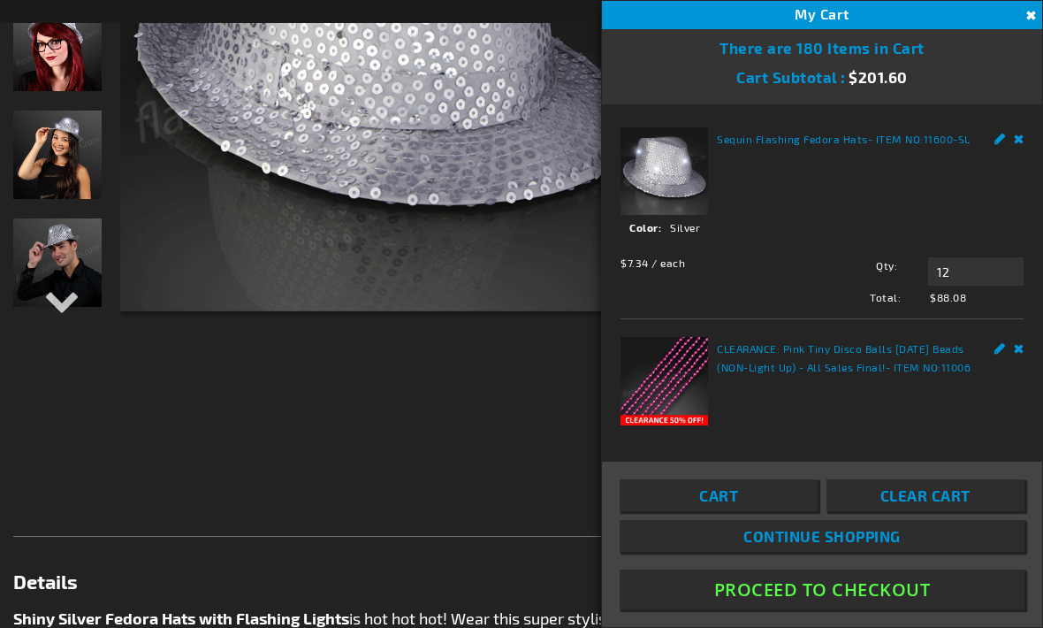
click at [1023, 20] on button "Close" at bounding box center [1028, 15] width 19 height 19
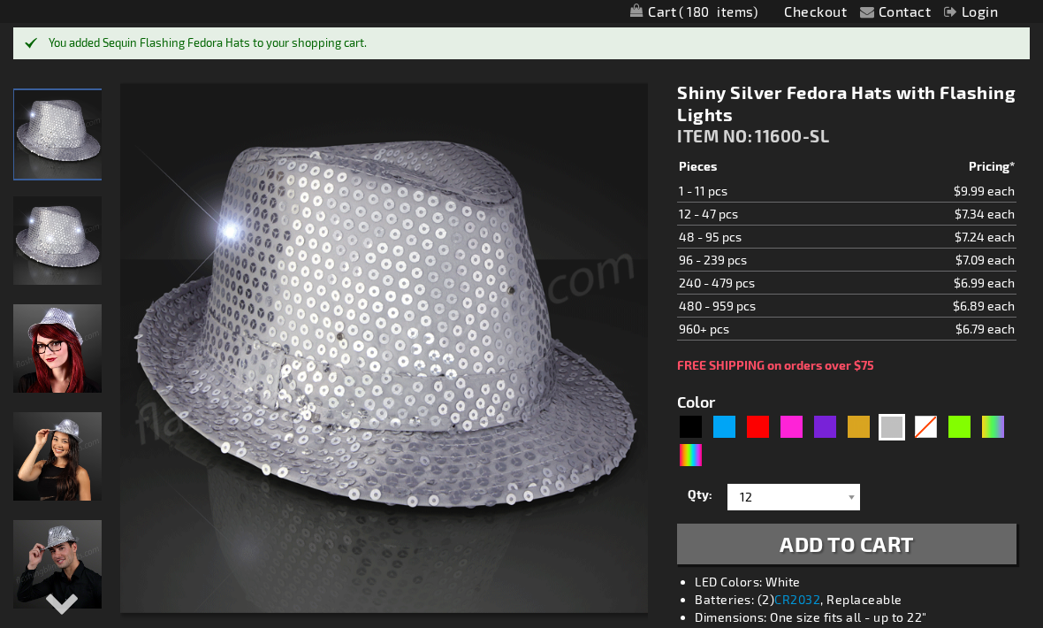
scroll to position [0, 0]
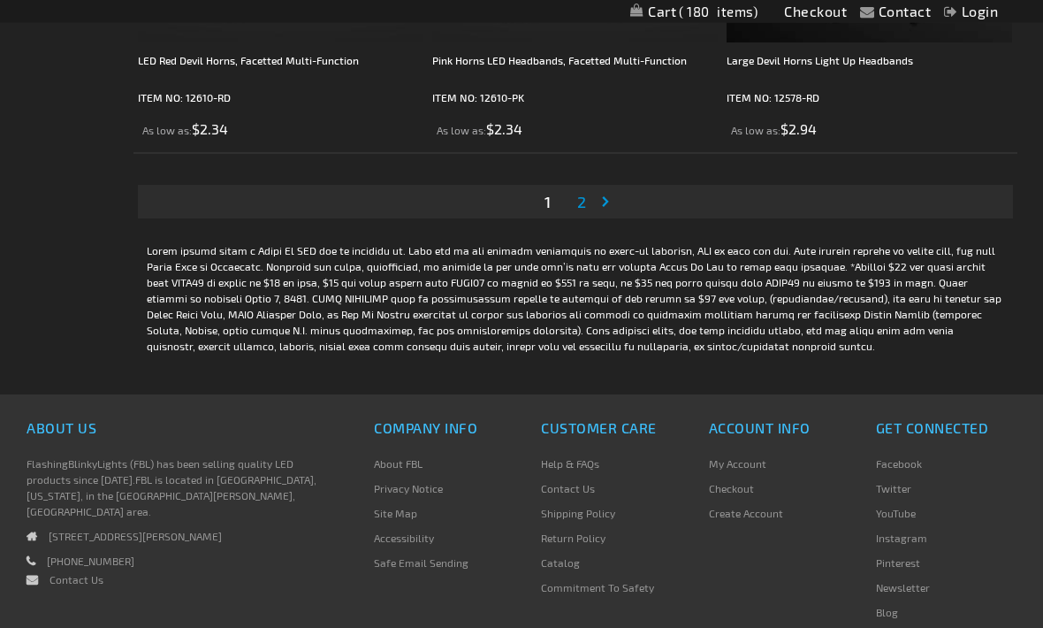
scroll to position [8274, 0]
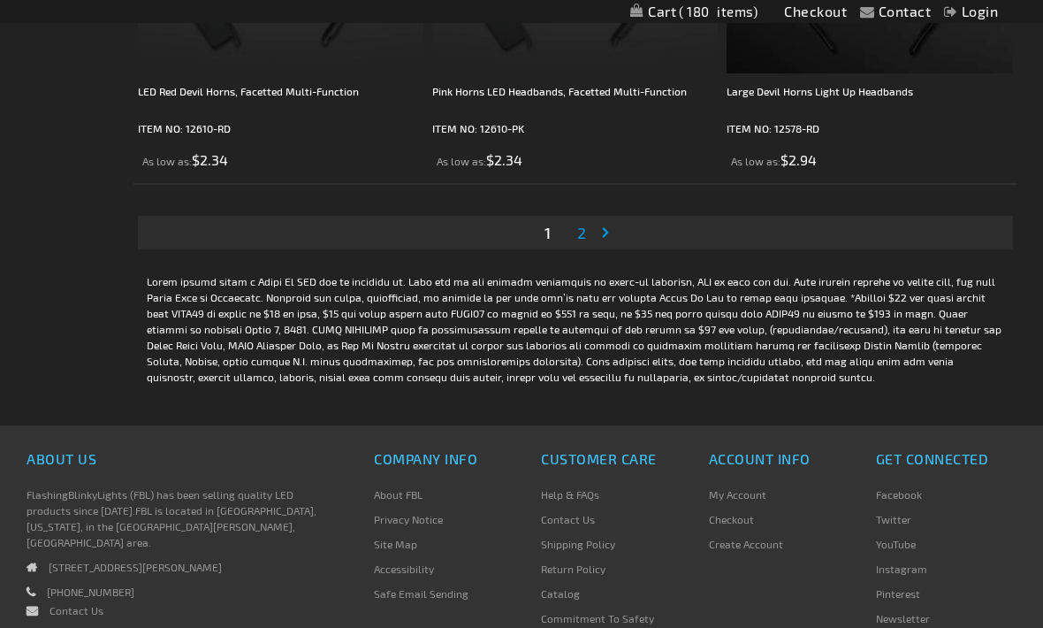
click at [932, 553] on li "YouTube" at bounding box center [946, 548] width 141 height 25
click at [574, 240] on link "Page 2" at bounding box center [582, 232] width 16 height 27
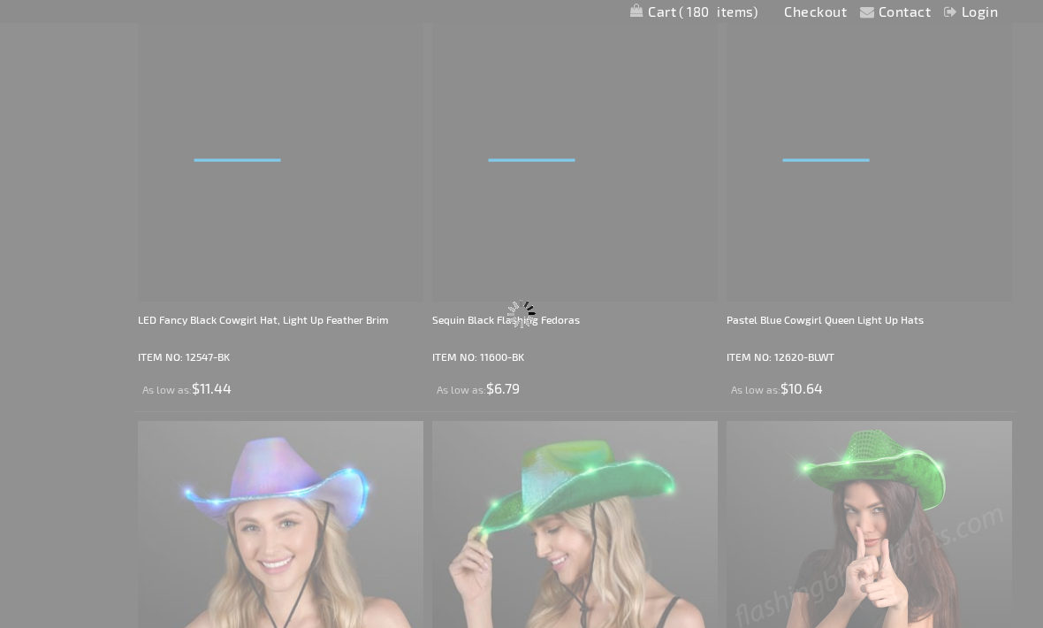
scroll to position [0, 0]
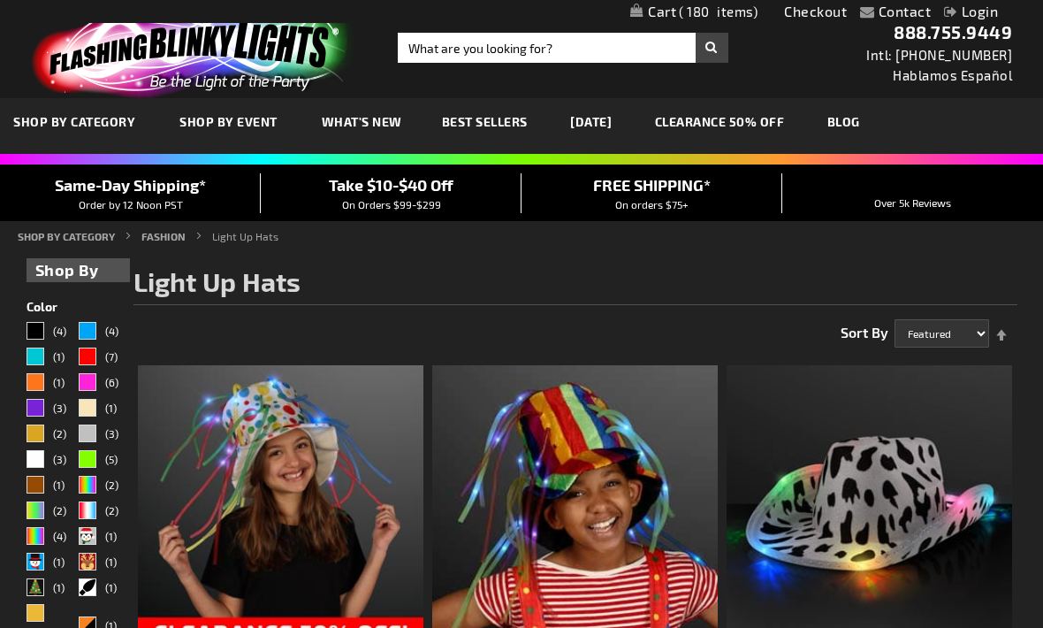
click at [481, 115] on span "Best Sellers" at bounding box center [485, 121] width 86 height 15
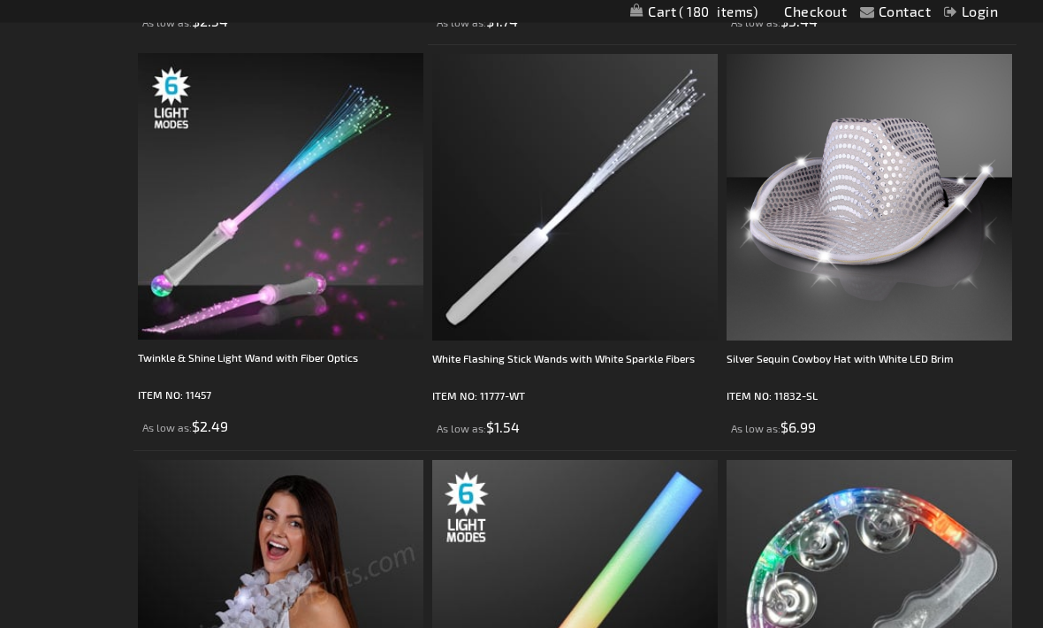
scroll to position [875, 0]
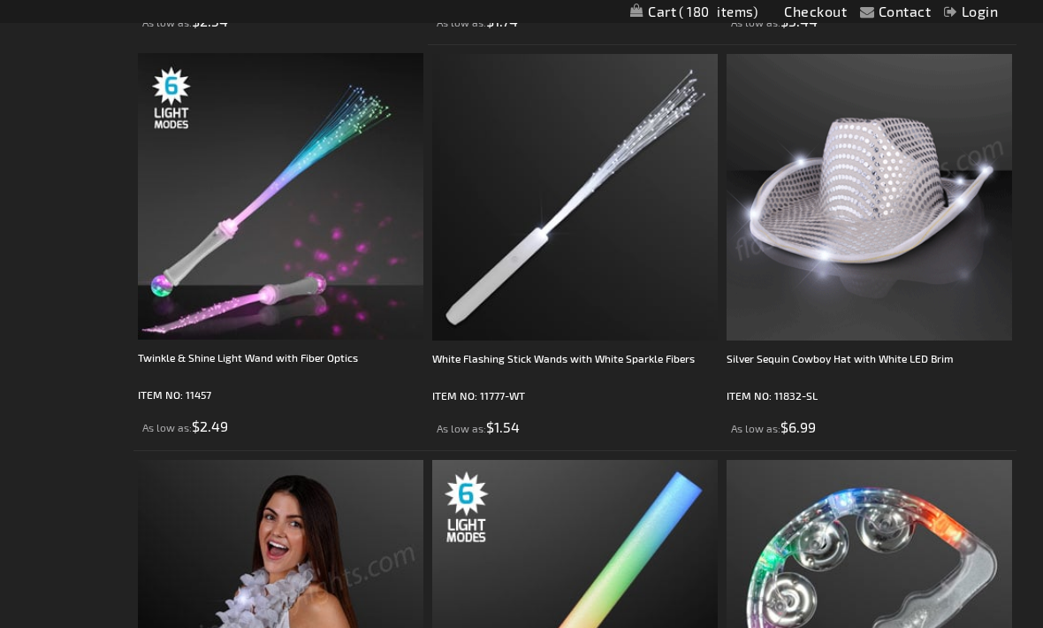
click at [879, 252] on img at bounding box center [869, 196] width 285 height 285
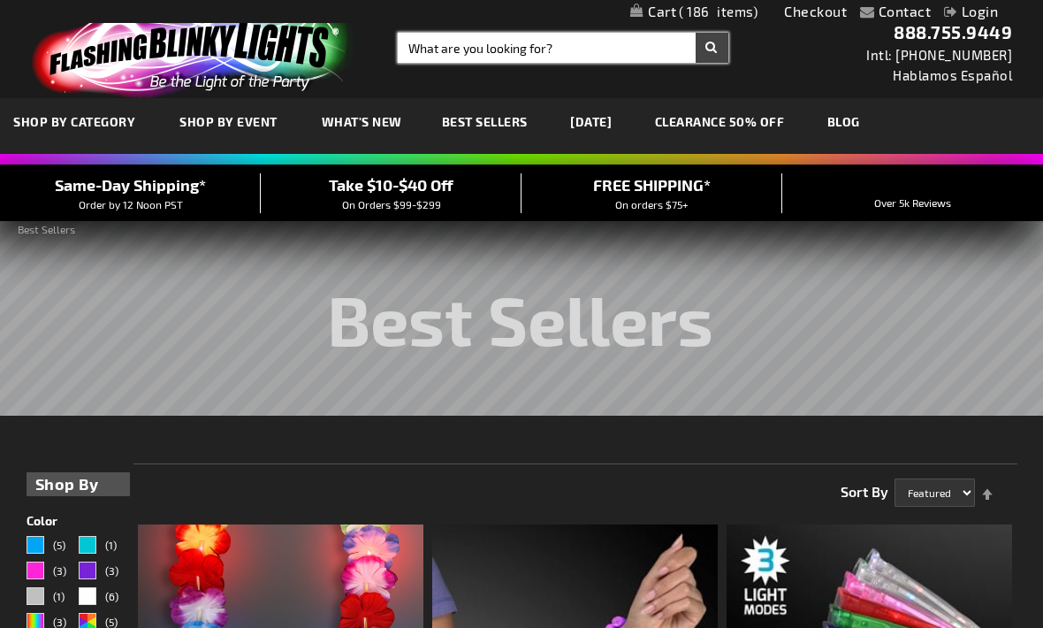
click at [585, 55] on input "Search" at bounding box center [563, 48] width 331 height 30
type input "Diamond ring"
click at [712, 48] on button "Search" at bounding box center [712, 48] width 33 height 30
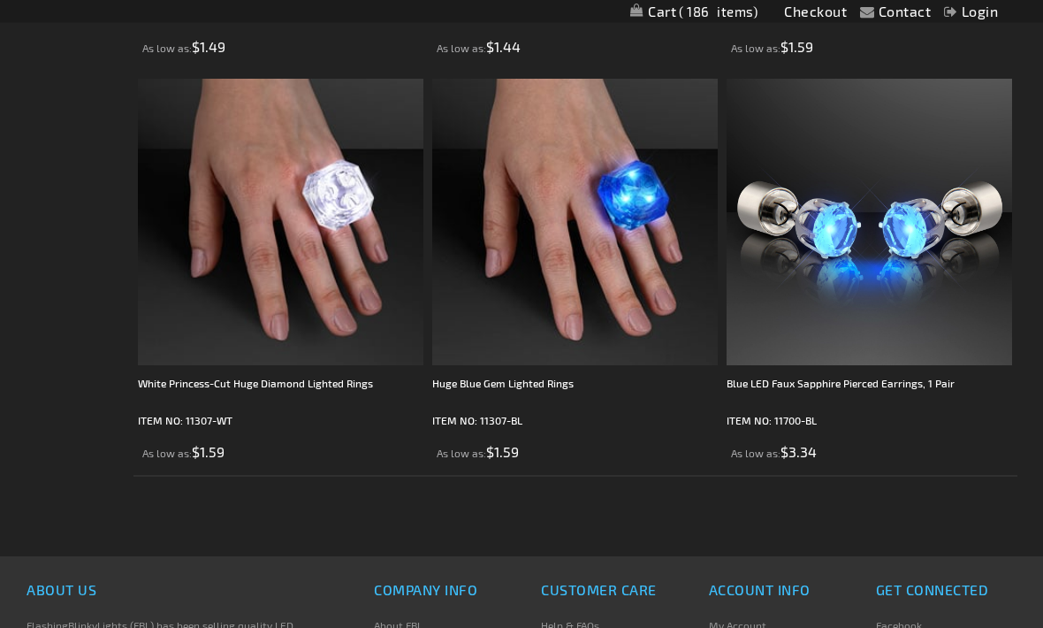
scroll to position [687, 0]
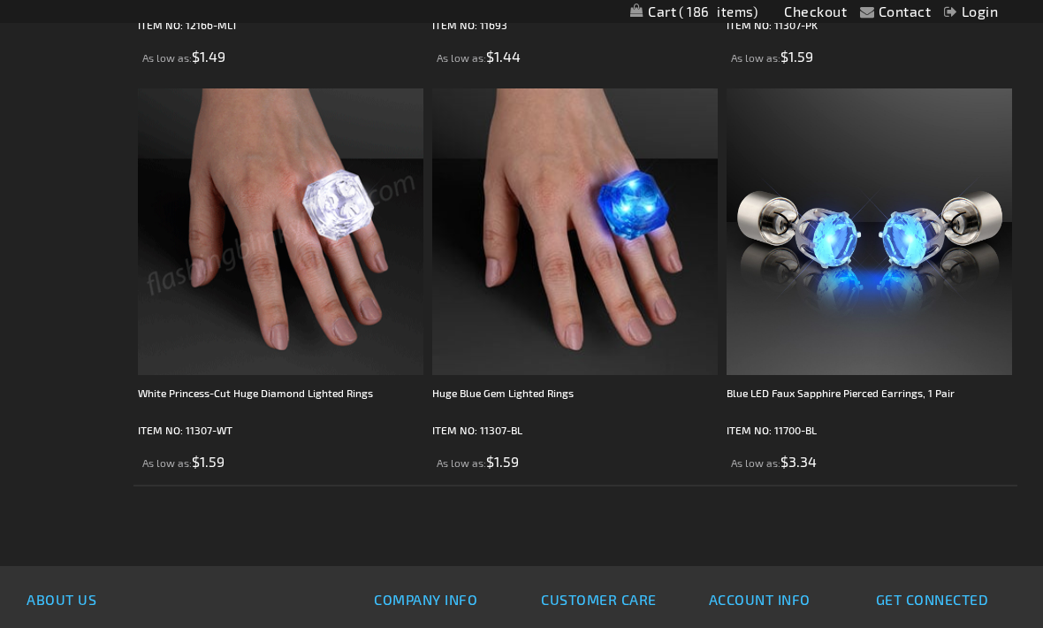
click at [354, 308] on img at bounding box center [280, 230] width 285 height 285
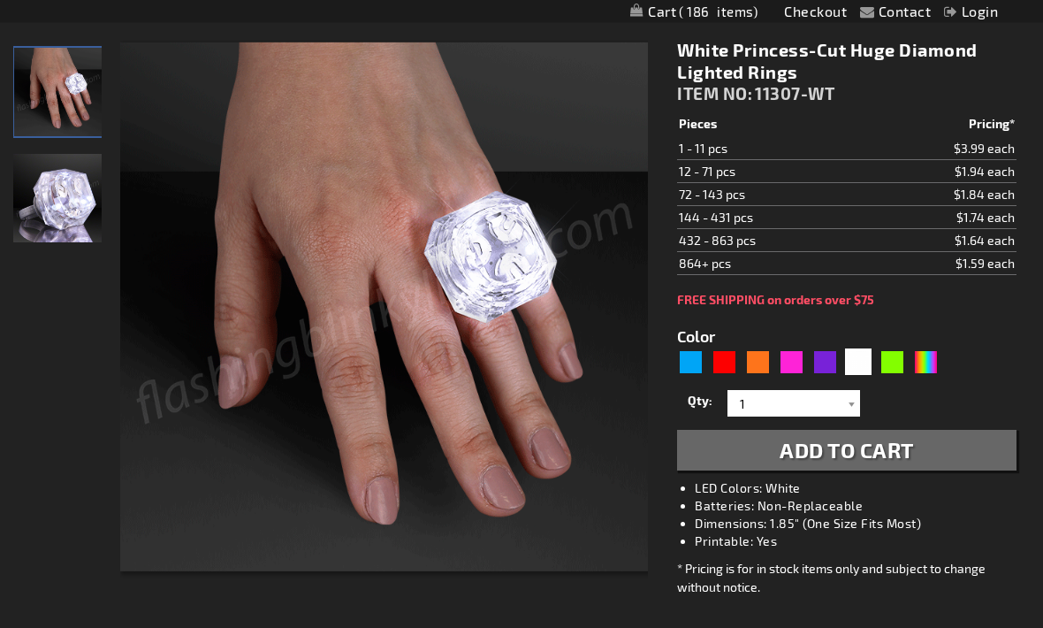
scroll to position [221, 0]
click at [839, 400] on input "1" at bounding box center [796, 403] width 128 height 27
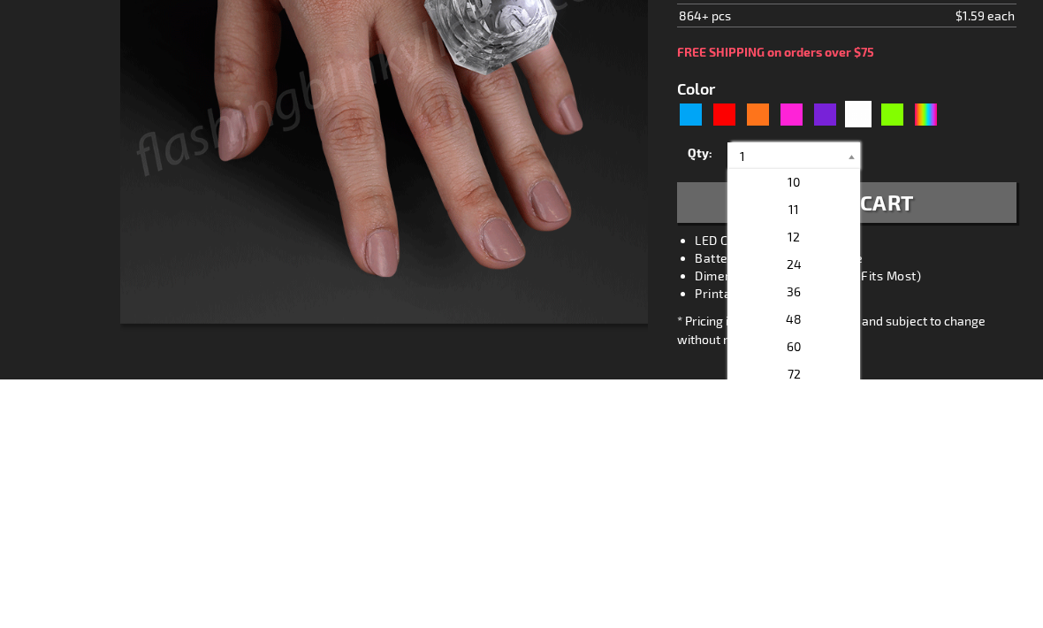
scroll to position [248, 0]
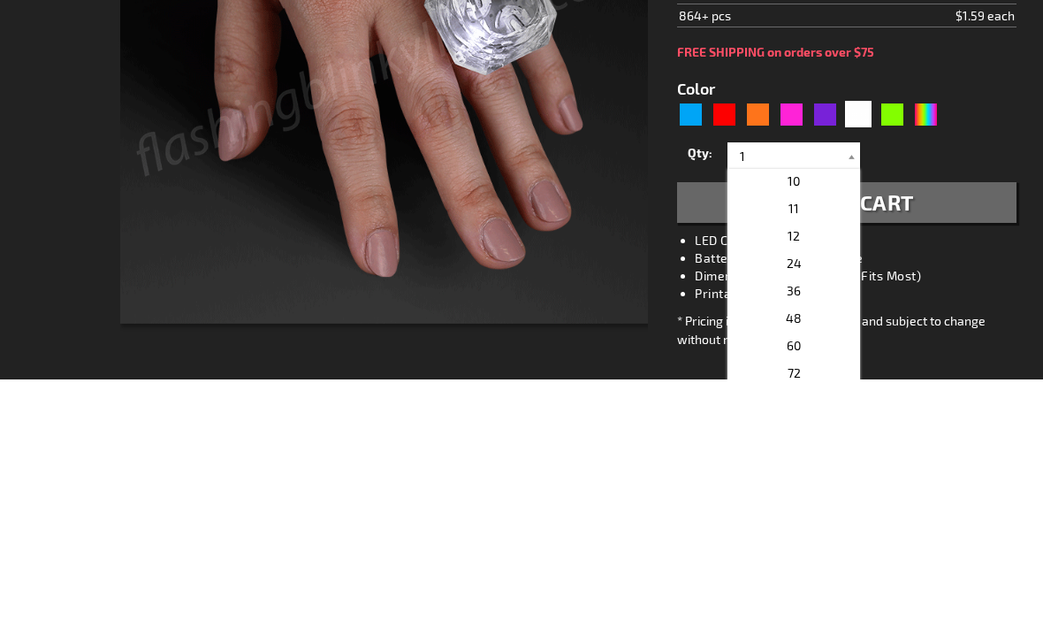
click at [817, 470] on p "12" at bounding box center [793, 483] width 133 height 27
type input "12"
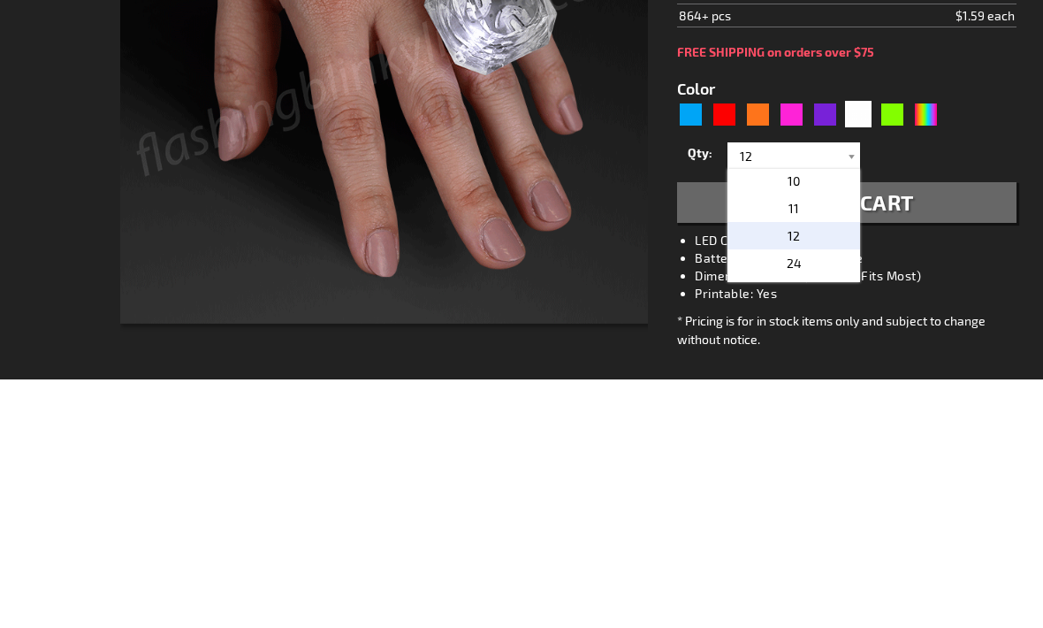
scroll to position [469, 0]
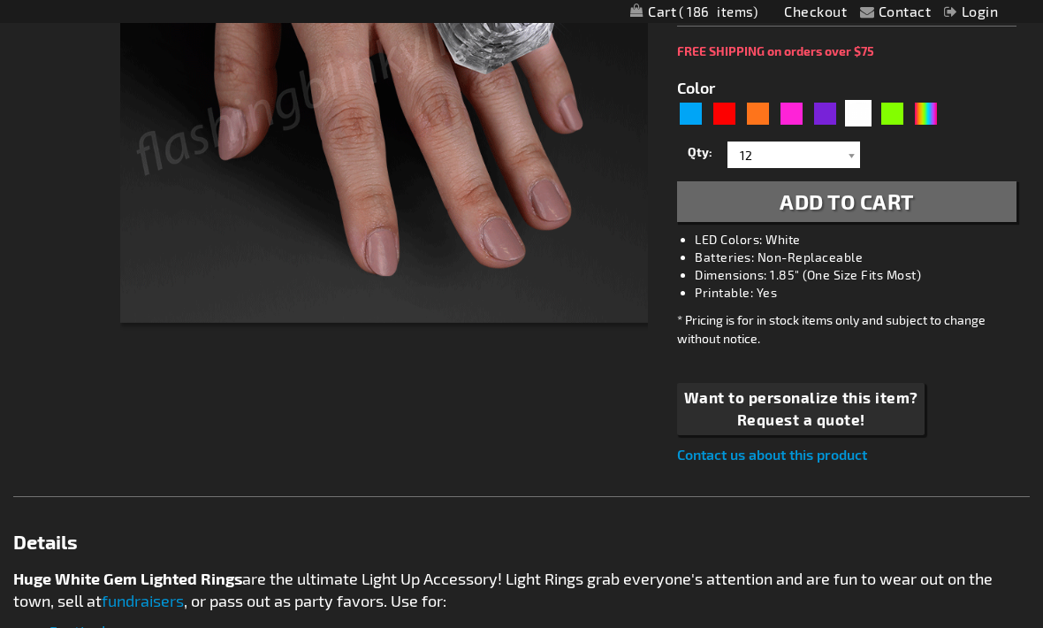
click at [895, 202] on span "Add to Cart" at bounding box center [847, 201] width 134 height 26
